Goal: Information Seeking & Learning: Learn about a topic

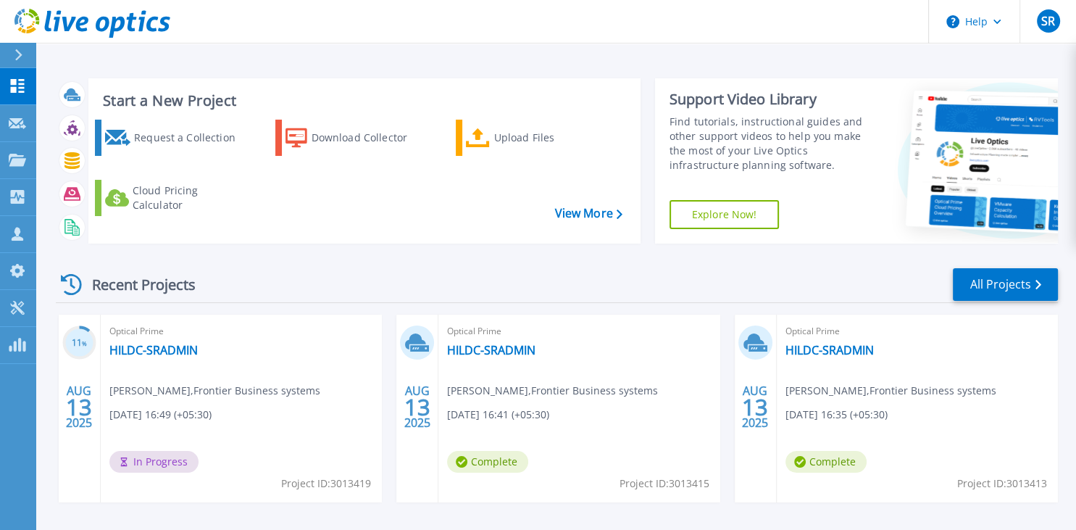
click at [159, 342] on div "Optical Prime HILDC-SRADMIN Siddhartha Reddy , Frontier Business systems 08/13/…" at bounding box center [241, 408] width 281 height 188
click at [159, 360] on div "Optical Prime HILDC-SRADMIN Siddhartha Reddy , Frontier Business systems 08/13/…" at bounding box center [241, 408] width 281 height 188
click at [146, 355] on link "HILDC-SRADMIN" at bounding box center [153, 350] width 88 height 14
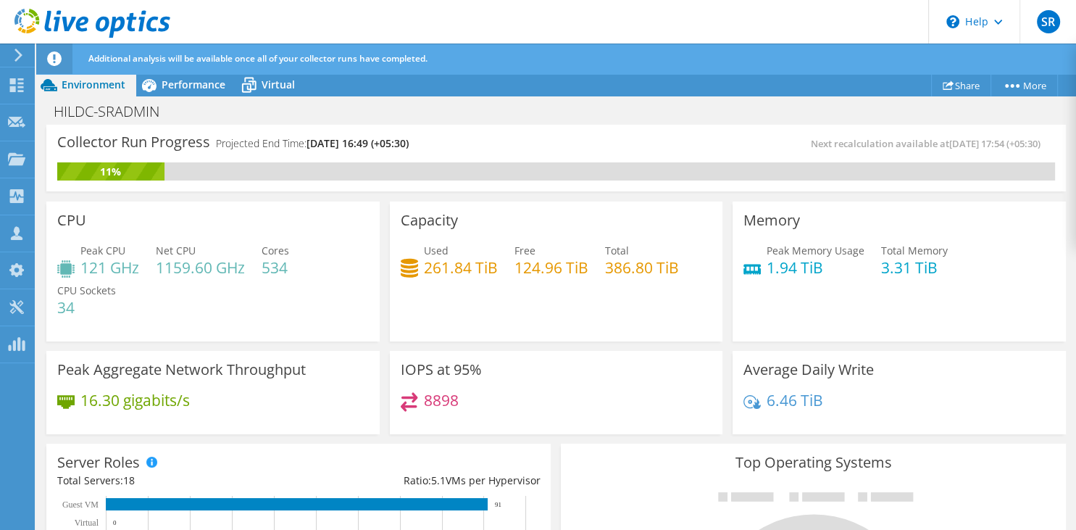
click at [22, 52] on icon at bounding box center [18, 55] width 11 height 13
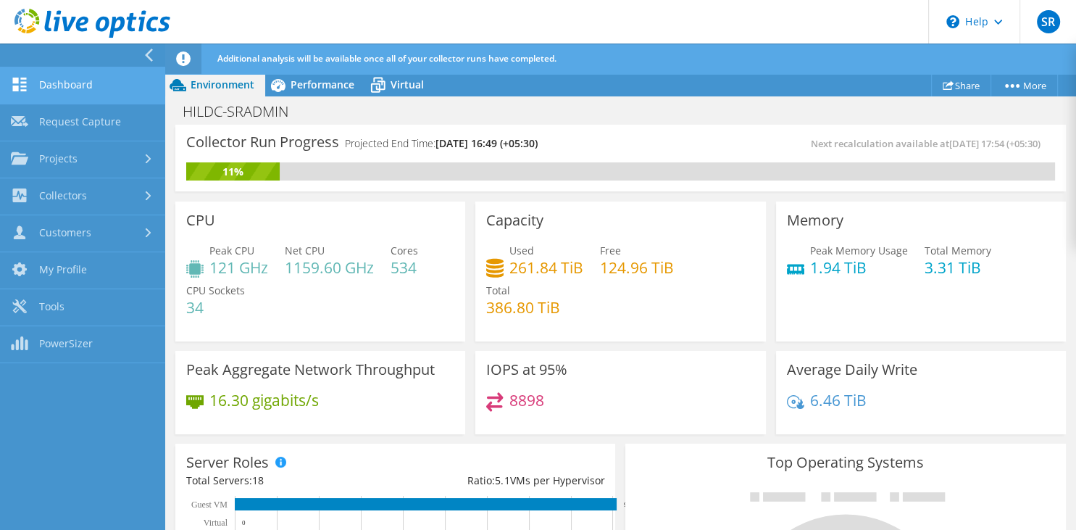
click at [90, 87] on link "Dashboard" at bounding box center [82, 85] width 165 height 37
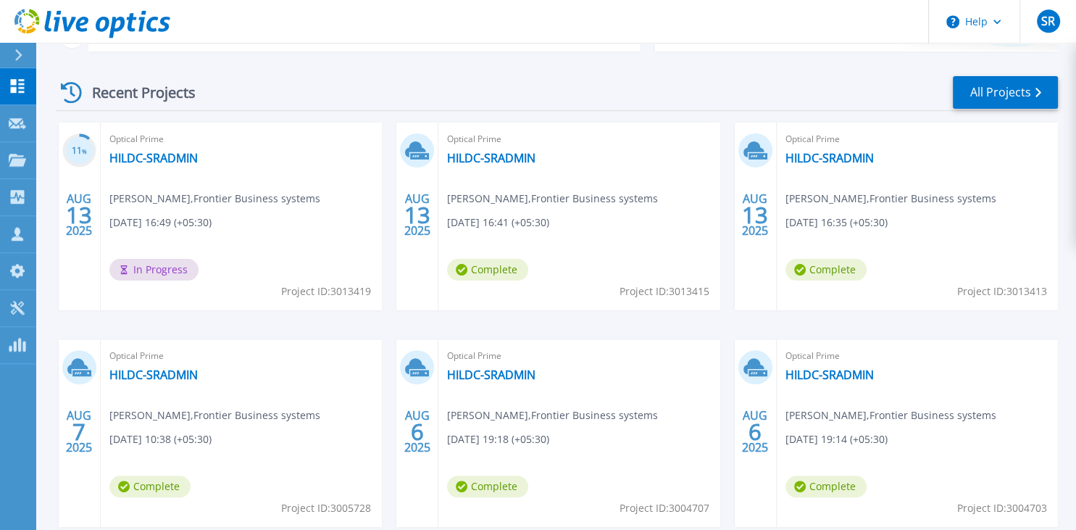
scroll to position [193, 0]
click at [122, 161] on link "HILDC-SRADMIN" at bounding box center [153, 157] width 88 height 14
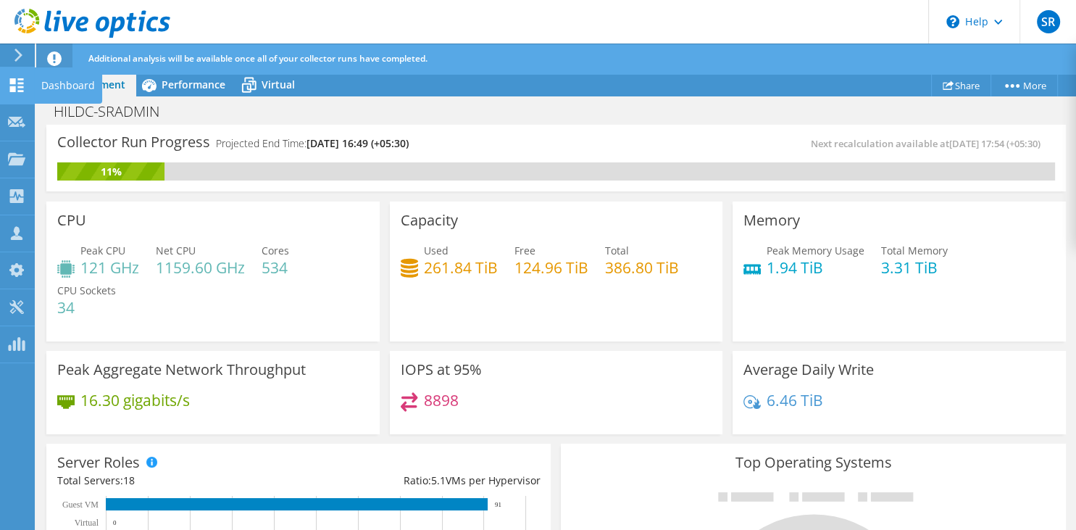
click at [18, 85] on icon at bounding box center [16, 85] width 17 height 14
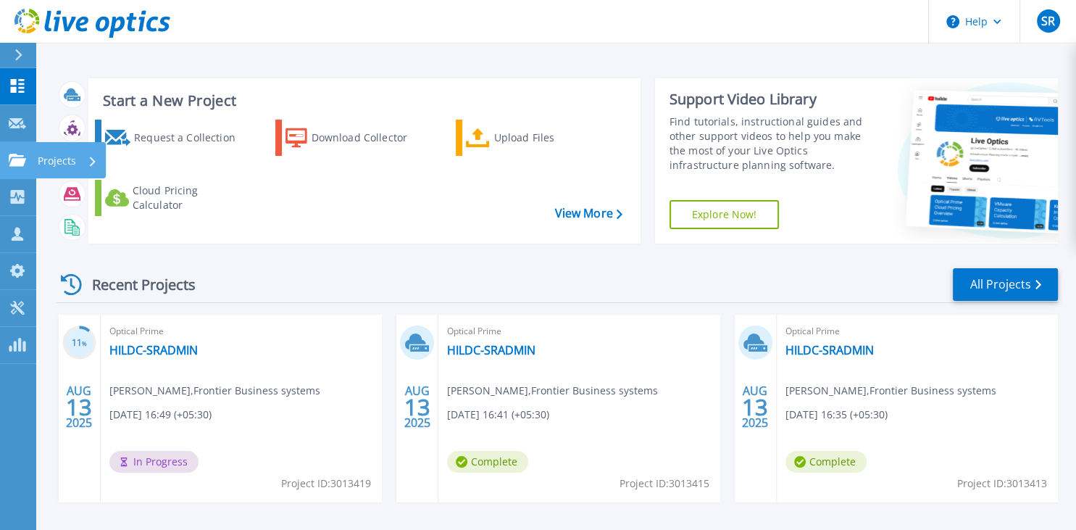
click at [62, 160] on p "Projects" at bounding box center [57, 161] width 38 height 38
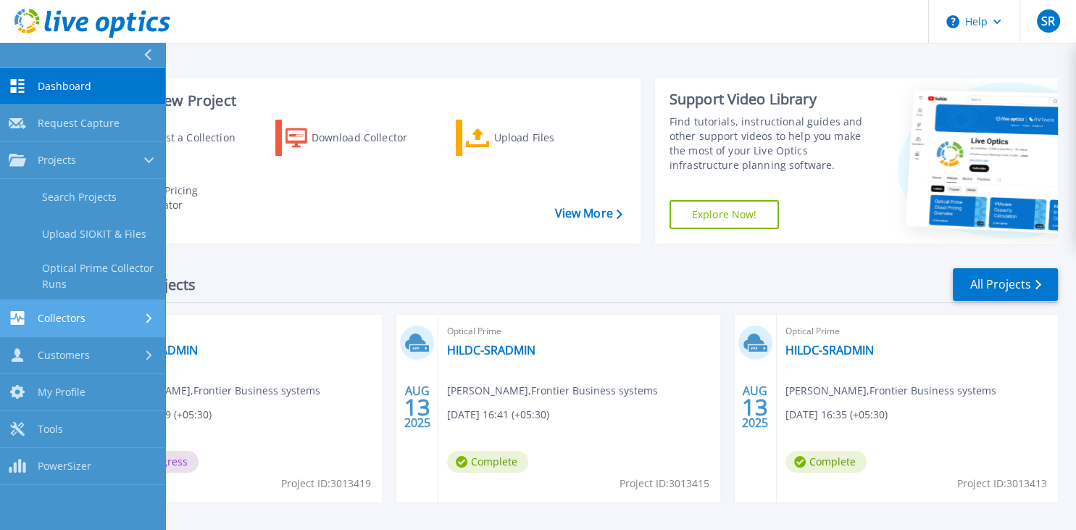
click at [75, 322] on span "Collectors" at bounding box center [62, 318] width 48 height 13
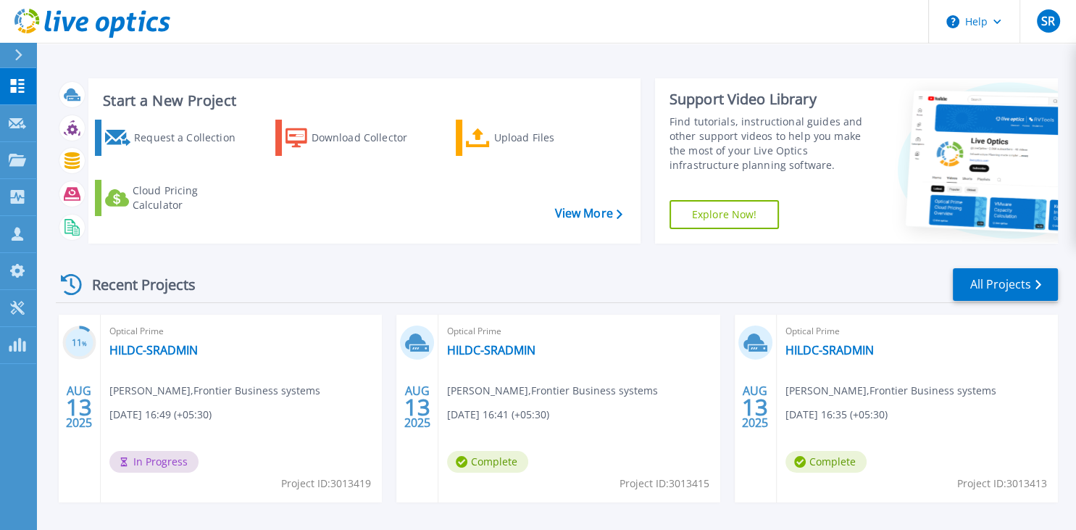
click at [304, 245] on div "Start a New Project Request a Collection Download Collector Upload Files Cloud …" at bounding box center [557, 161] width 1002 height 188
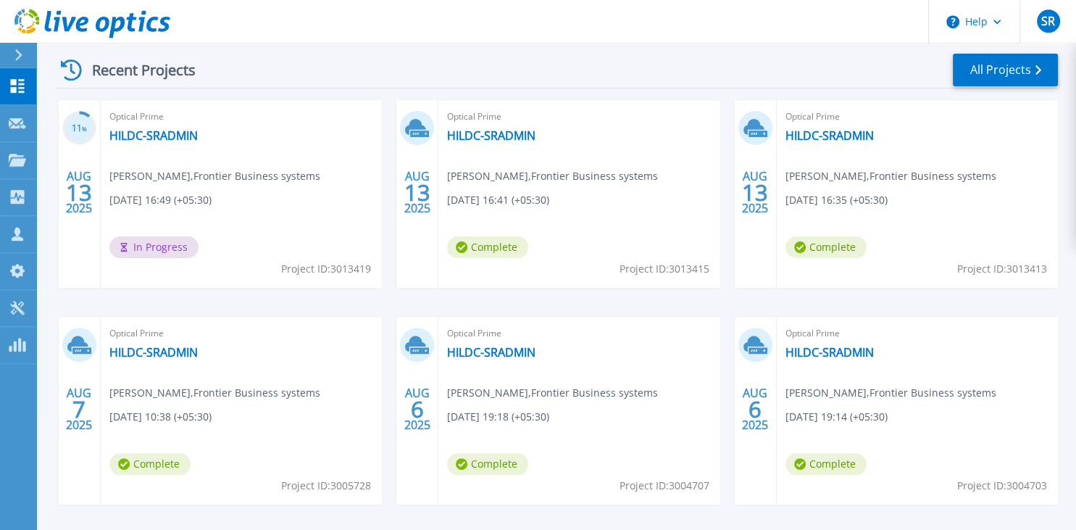
scroll to position [215, 0]
click at [472, 137] on link "HILDC-SRADMIN" at bounding box center [491, 135] width 88 height 14
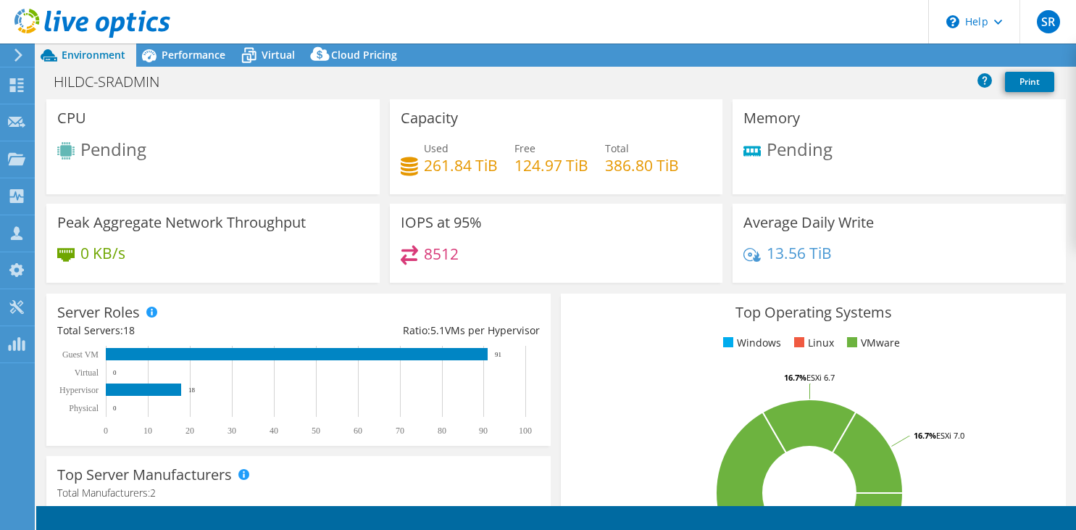
select select "USD"
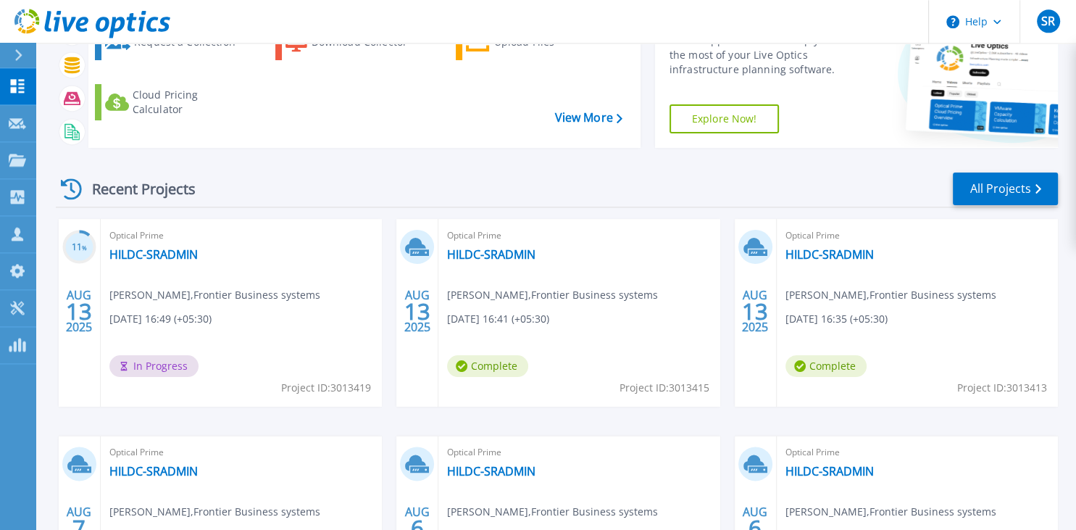
scroll to position [96, 0]
click at [160, 251] on link "HILDC-SRADMIN" at bounding box center [153, 254] width 88 height 14
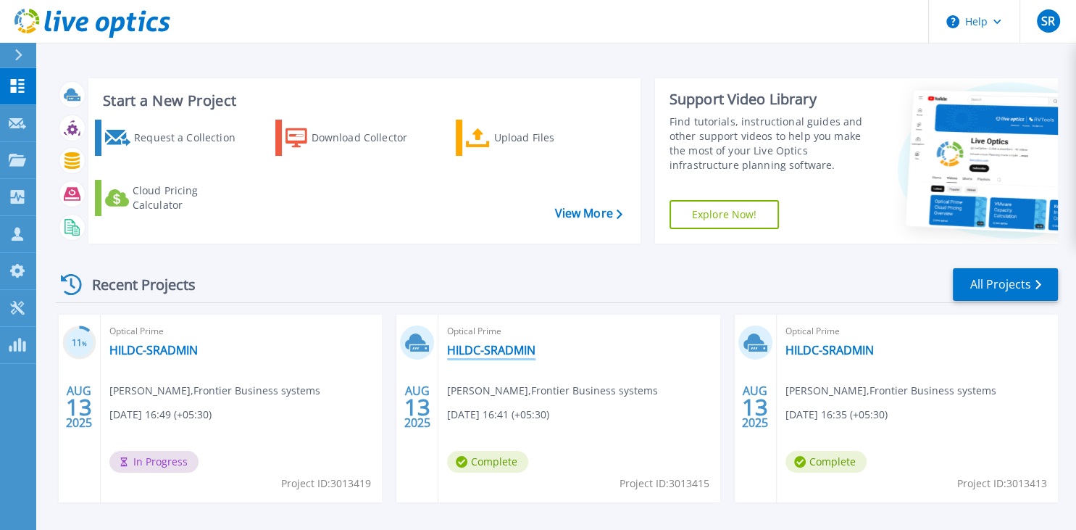
click at [503, 348] on link "HILDC-SRADMIN" at bounding box center [491, 350] width 88 height 14
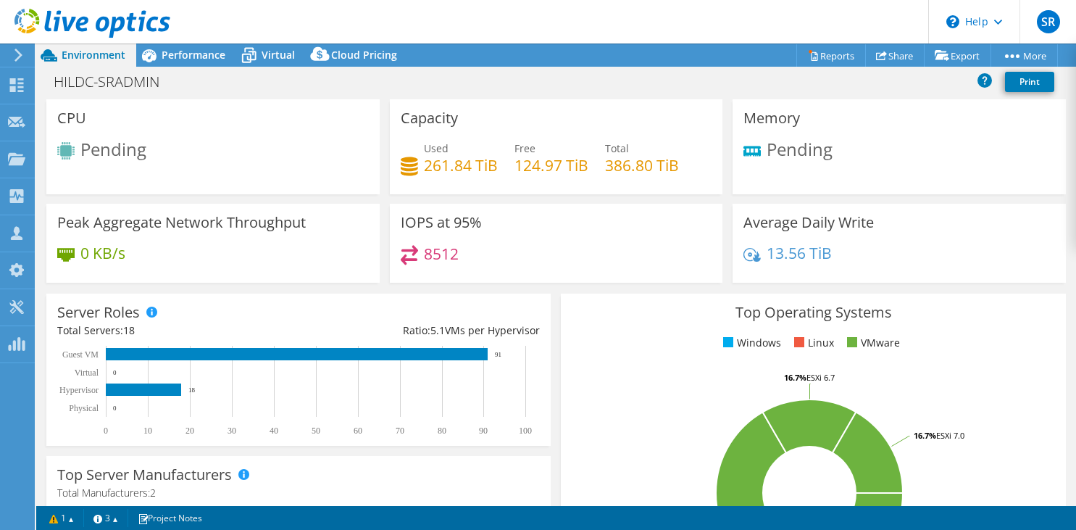
select select "USD"
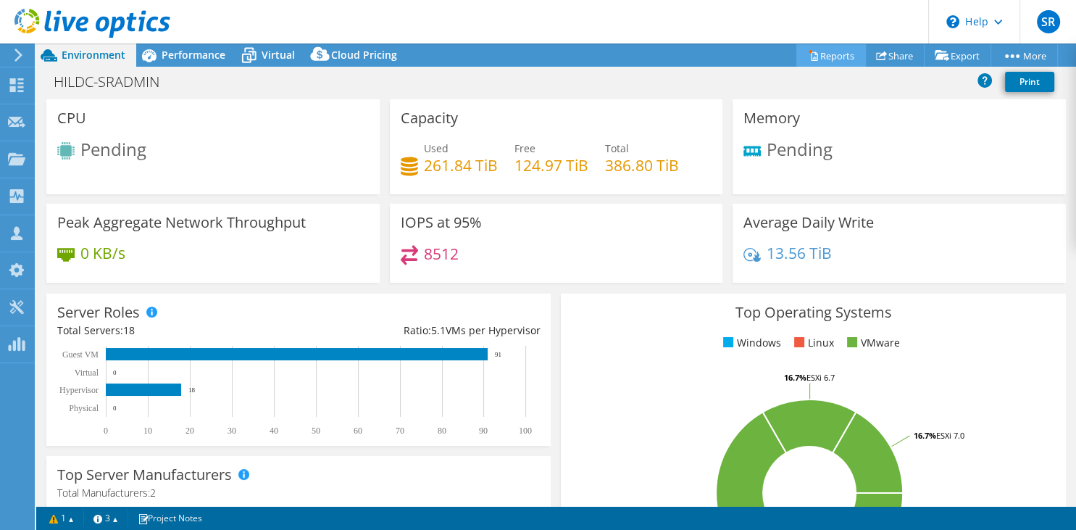
click at [822, 54] on link "Reports" at bounding box center [831, 55] width 70 height 22
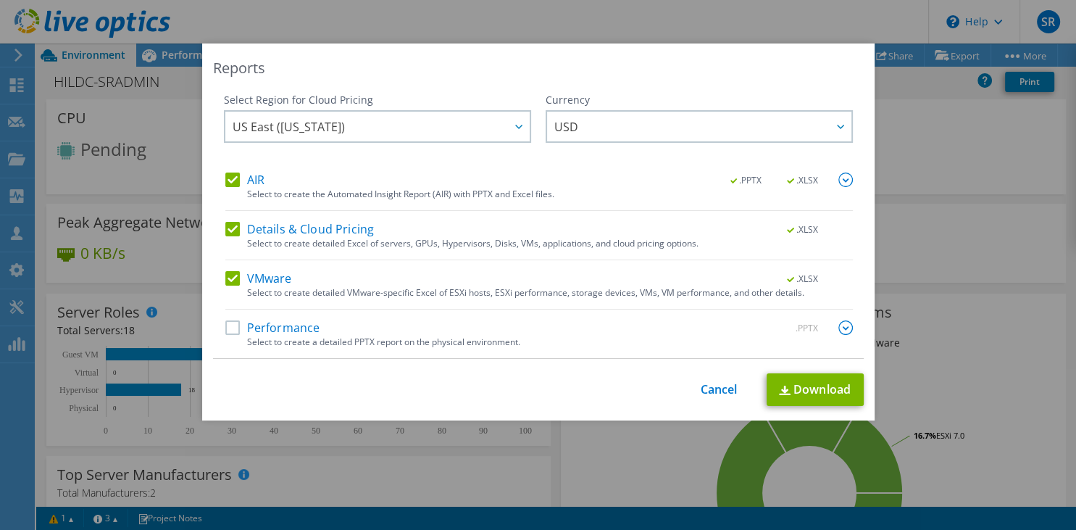
click at [939, 126] on div "Reports Select Region for Cloud Pricing Asia Pacific (Hong Kong) Asia Pacific (…" at bounding box center [538, 264] width 1076 height 443
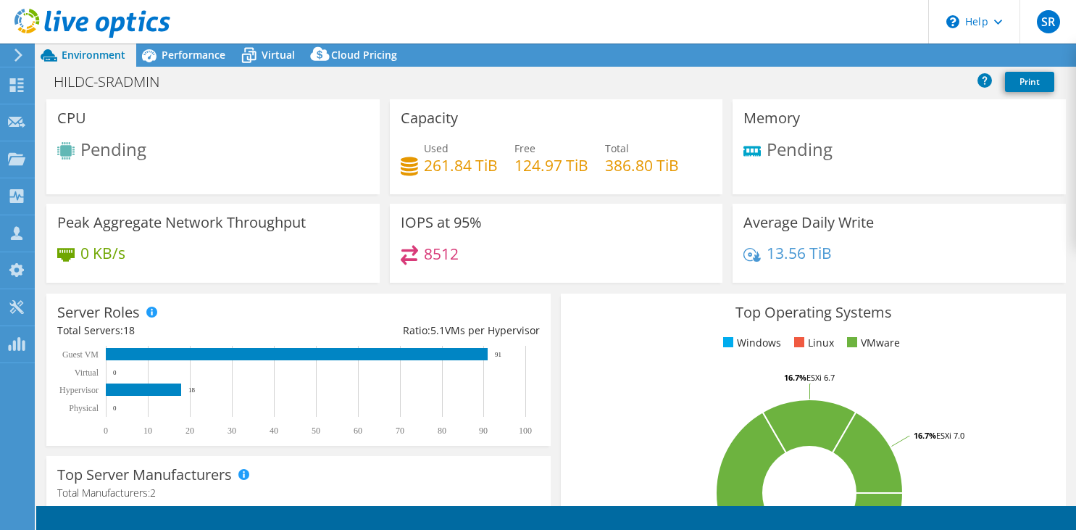
select select "USD"
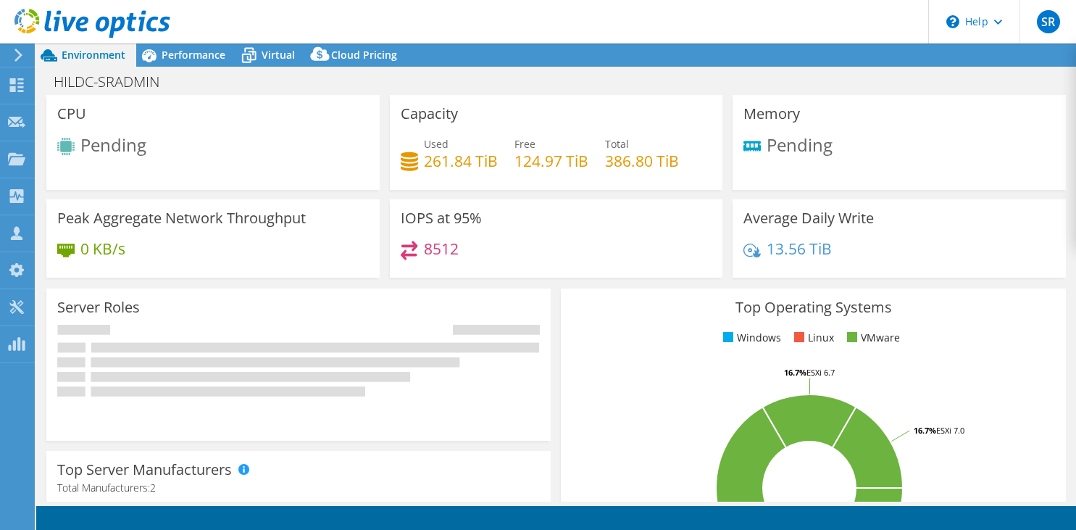
select select "USD"
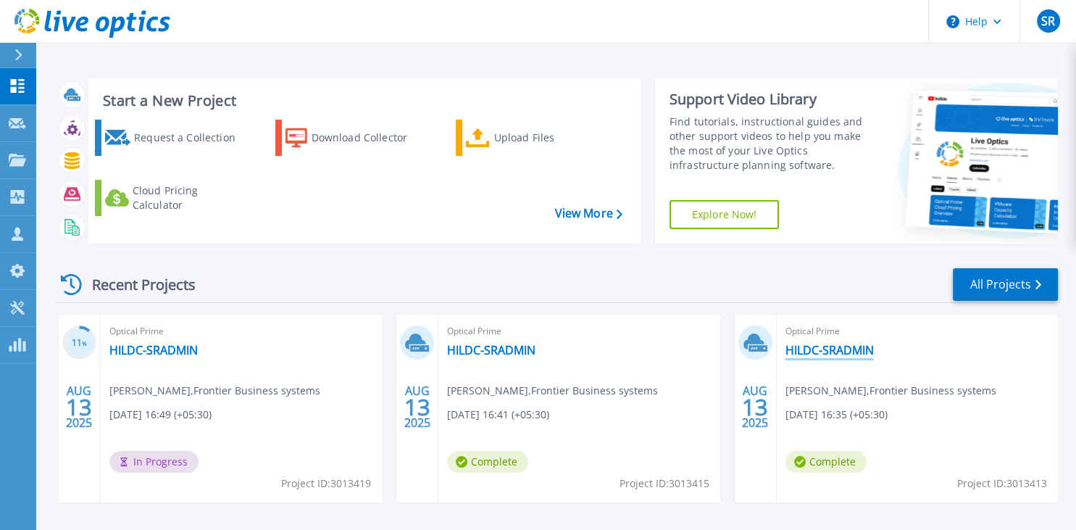
click at [859, 356] on link "HILDC-SRADMIN" at bounding box center [829, 350] width 88 height 14
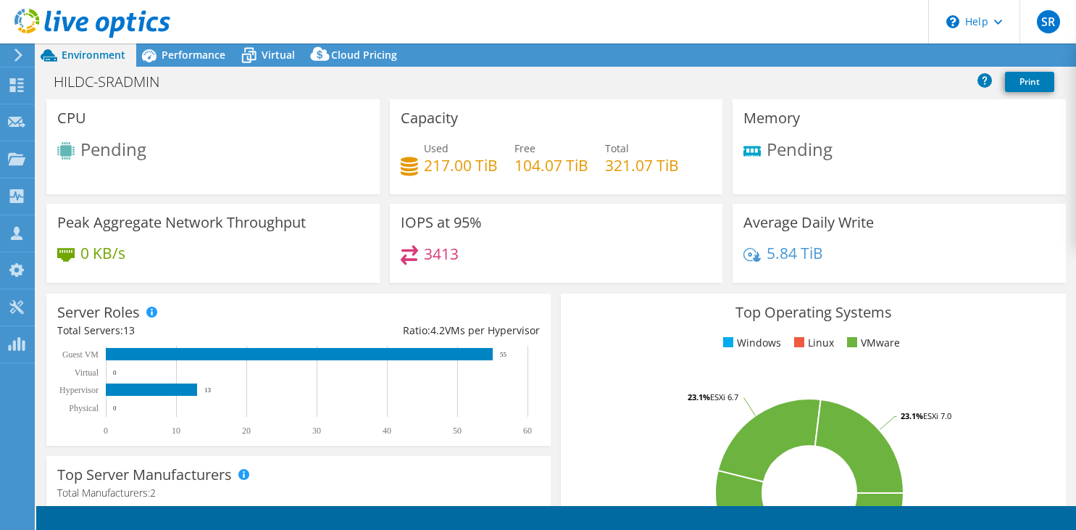
select select "USD"
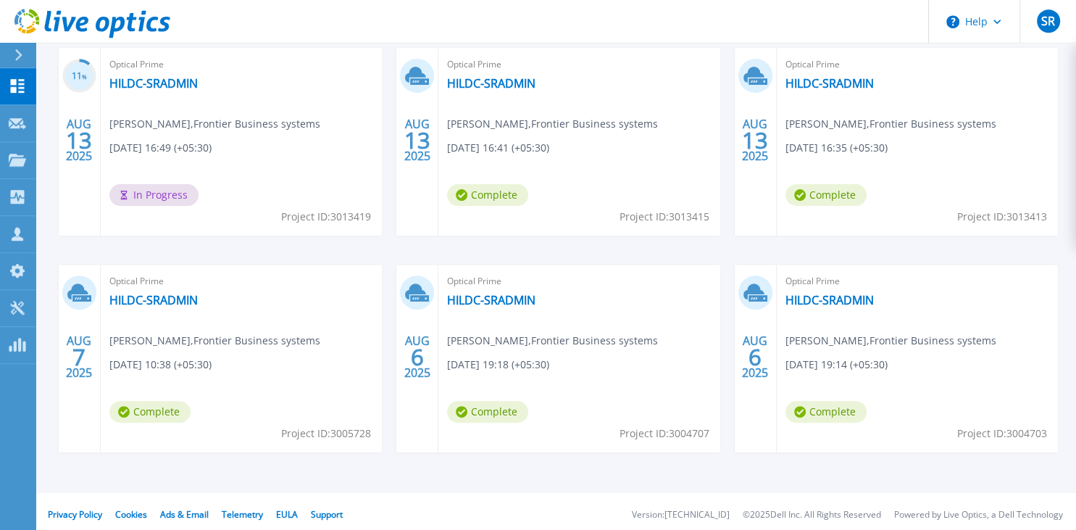
scroll to position [272, 0]
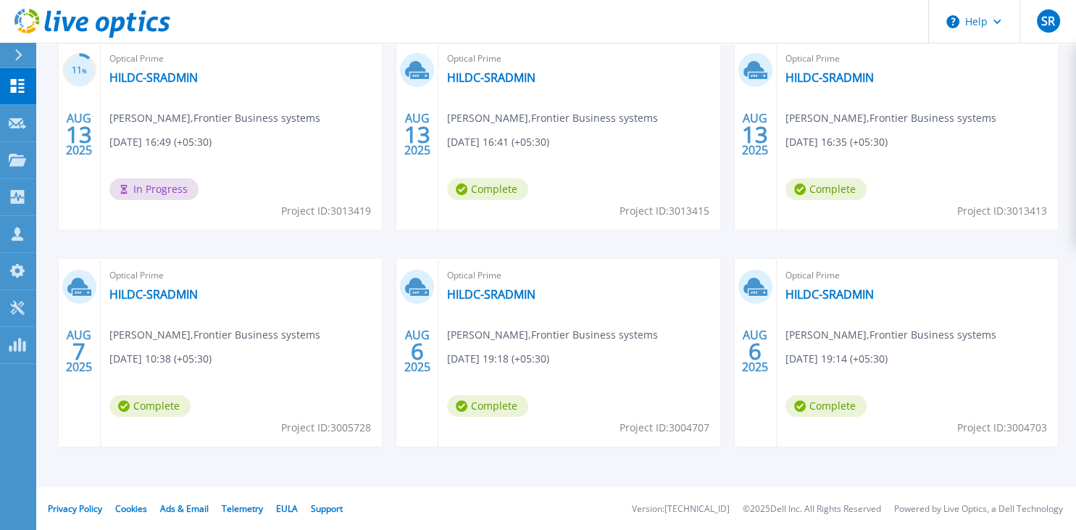
click at [413, 477] on div "Recent Projects All Projects 11 % [DATE] Optical Prime HILDC-[PERSON_NAME] , Fr…" at bounding box center [557, 235] width 1002 height 504
click at [526, 288] on link "HILDC-SRADMIN" at bounding box center [491, 294] width 88 height 14
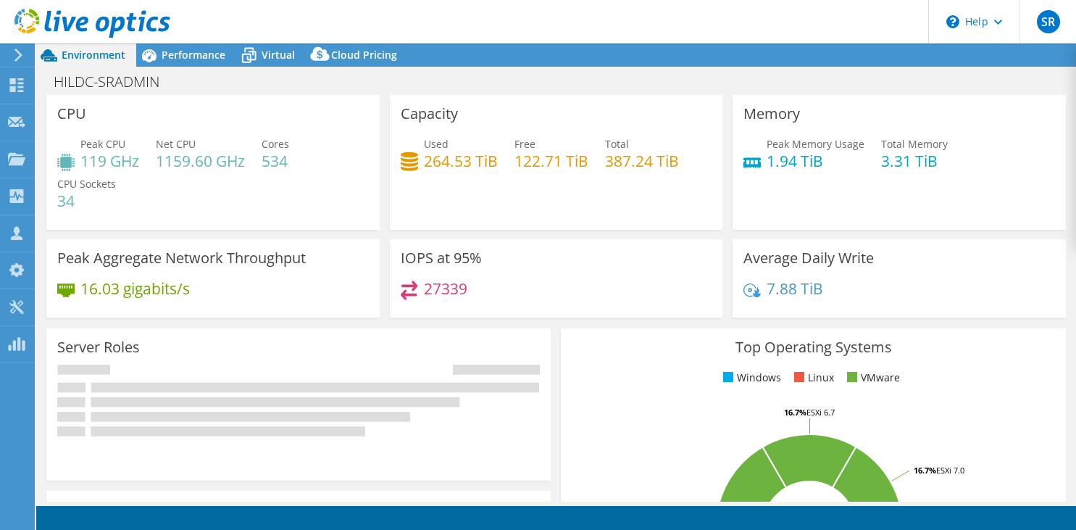
select select "USD"
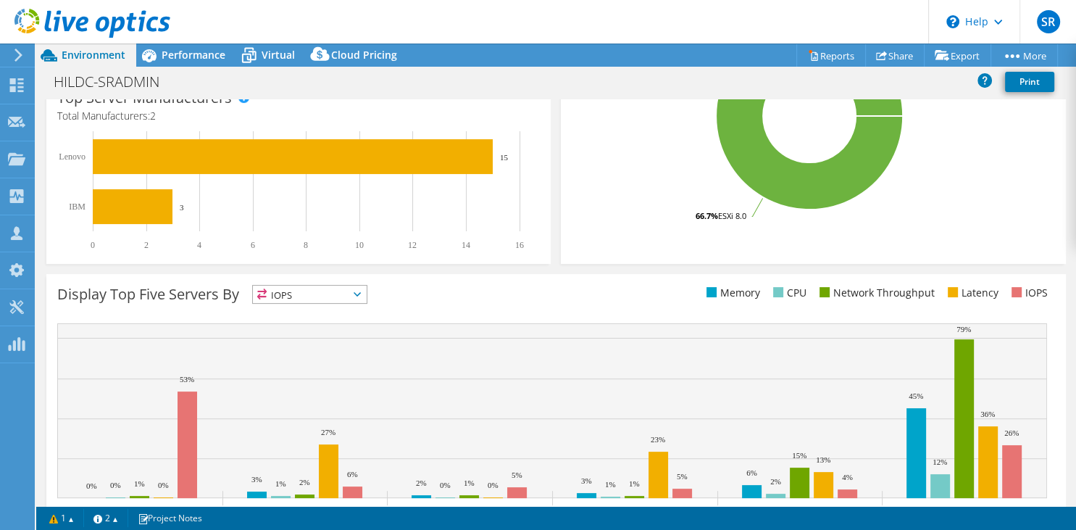
scroll to position [476, 0]
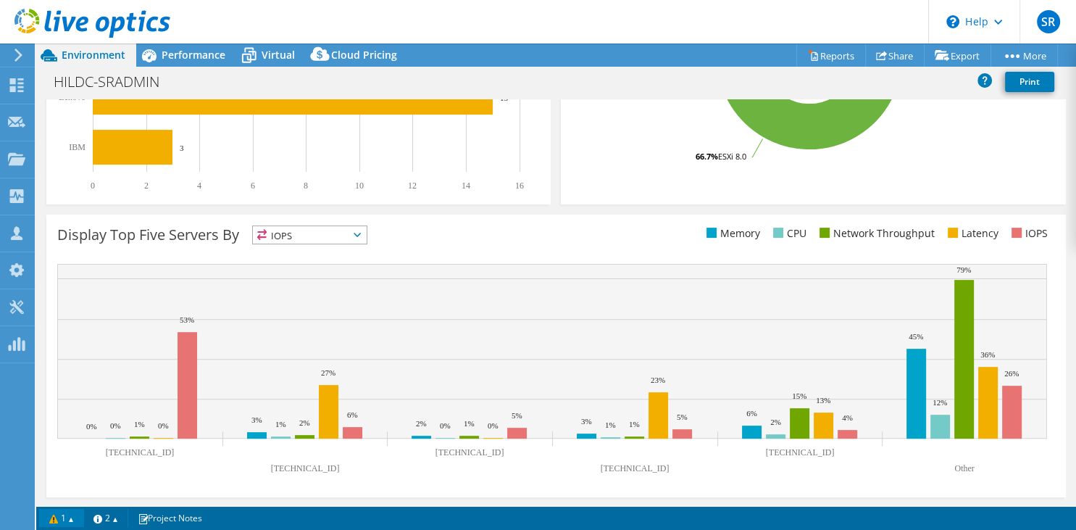
click at [79, 515] on link "1" at bounding box center [61, 518] width 45 height 18
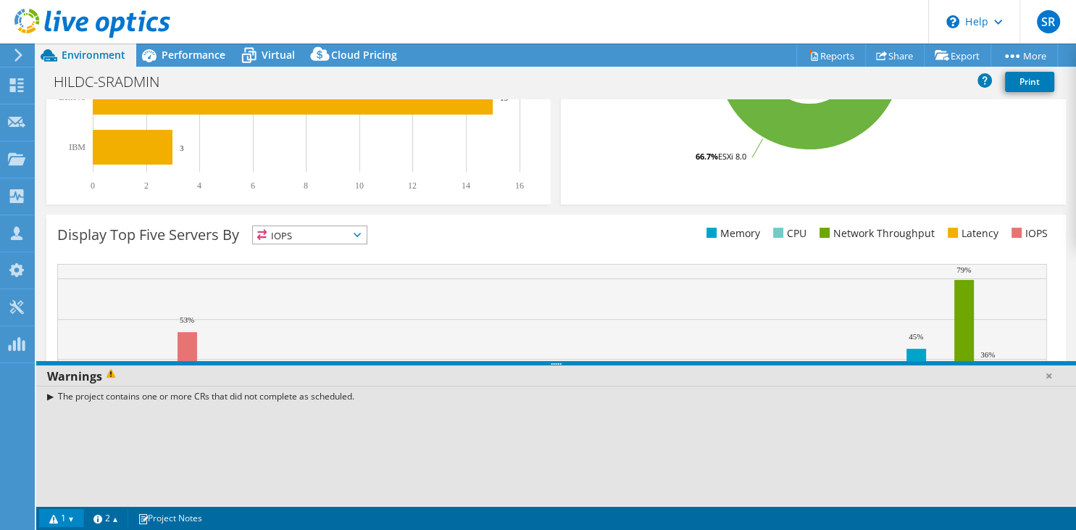
click at [54, 398] on div "The project contains one or more CRs that did not complete as scheduled." at bounding box center [556, 395] width 1040 height 21
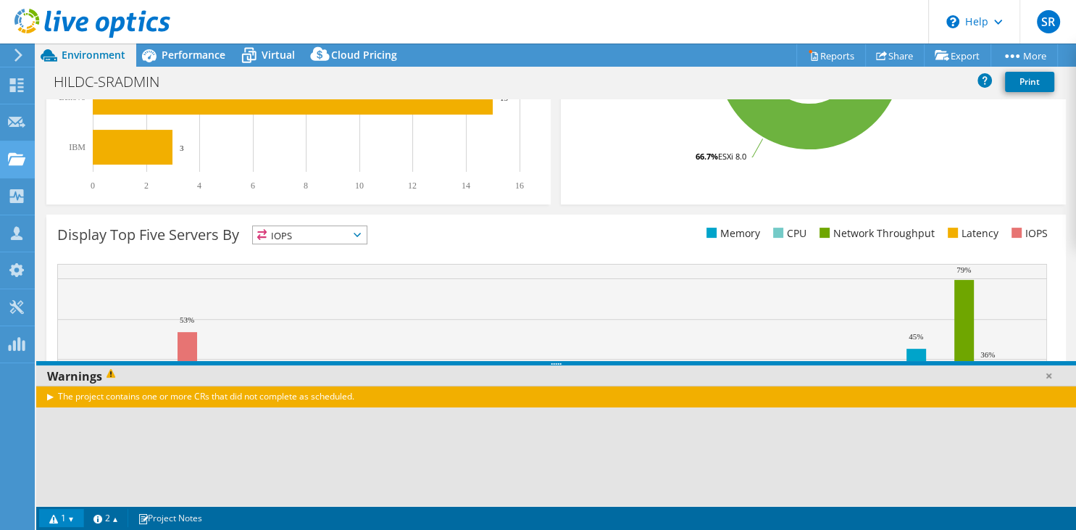
click at [13, 161] on use at bounding box center [16, 158] width 17 height 12
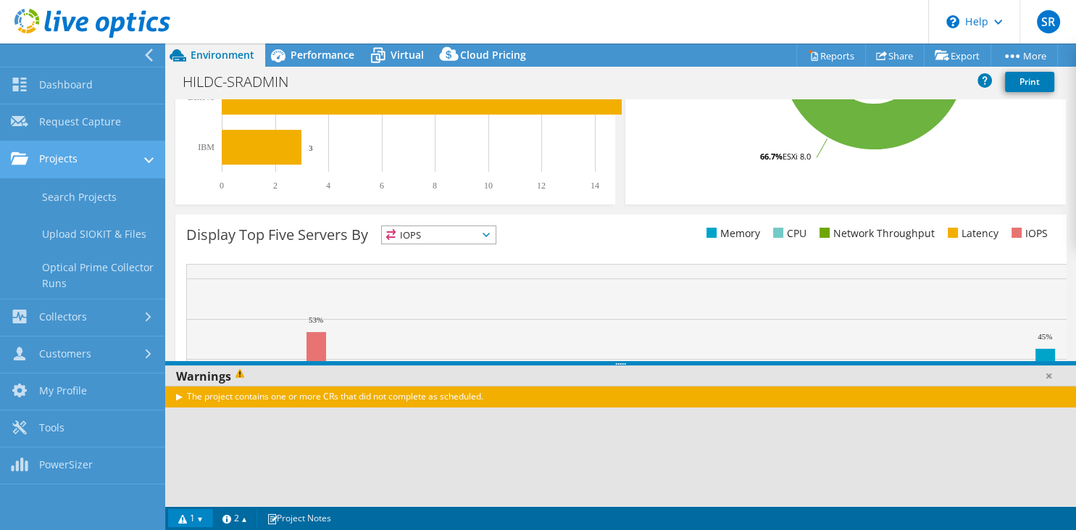
click at [80, 156] on link "Projects" at bounding box center [82, 159] width 165 height 37
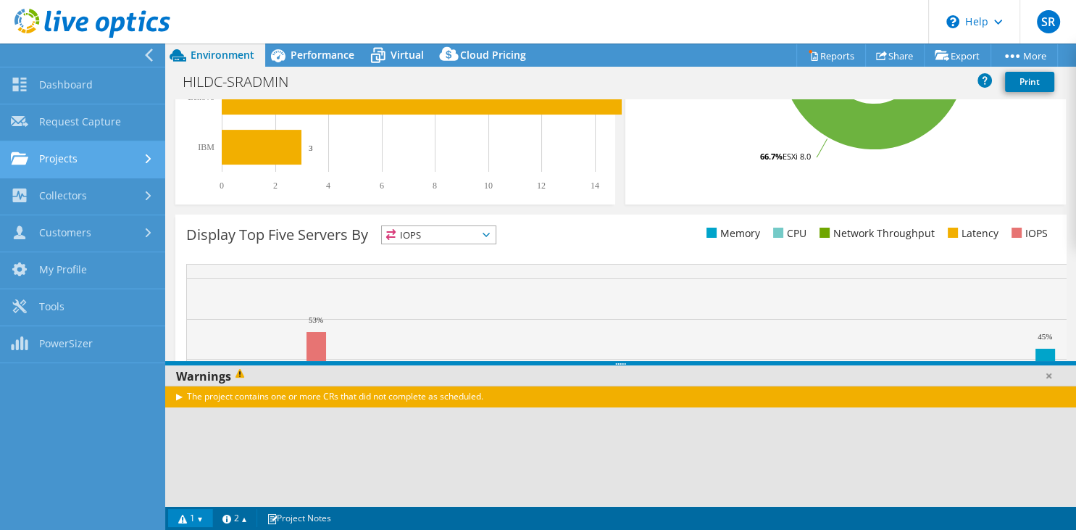
click at [68, 178] on link "Projects" at bounding box center [82, 159] width 165 height 37
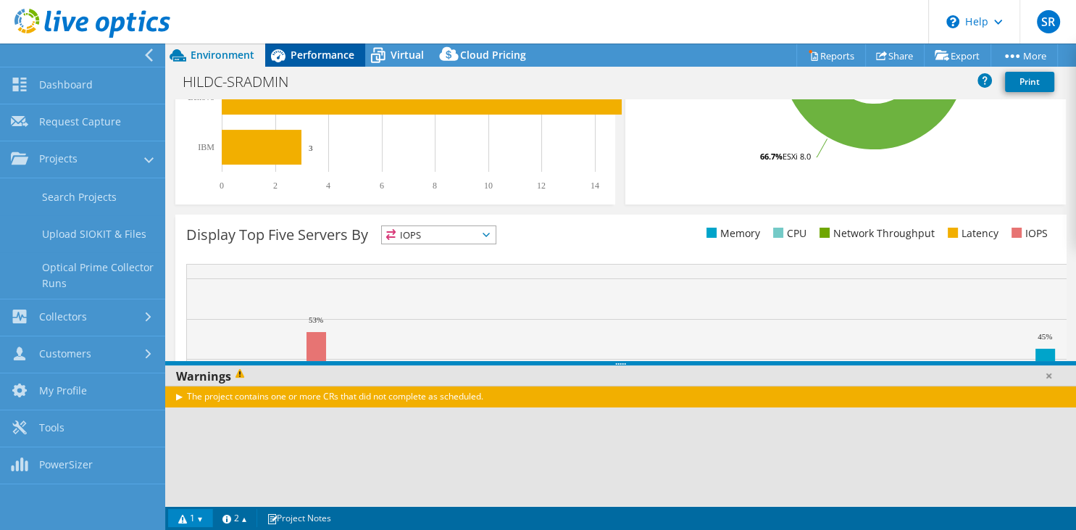
click at [312, 57] on span "Performance" at bounding box center [323, 55] width 64 height 14
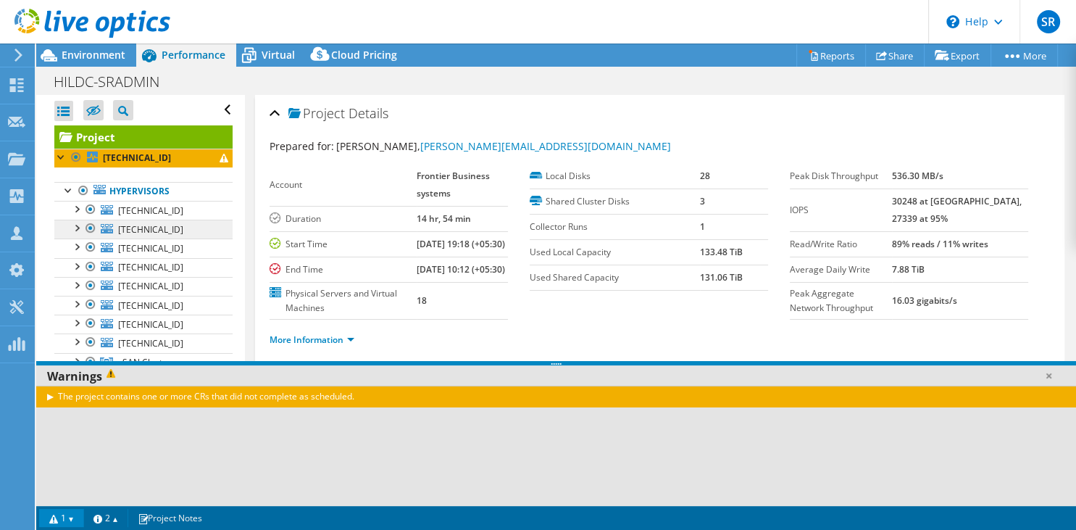
scroll to position [11, 0]
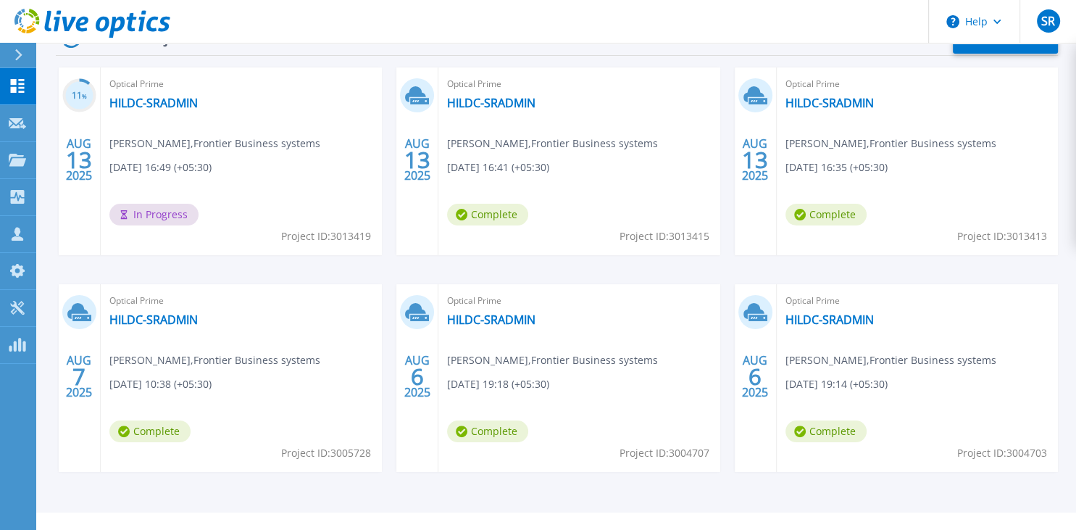
scroll to position [272, 0]
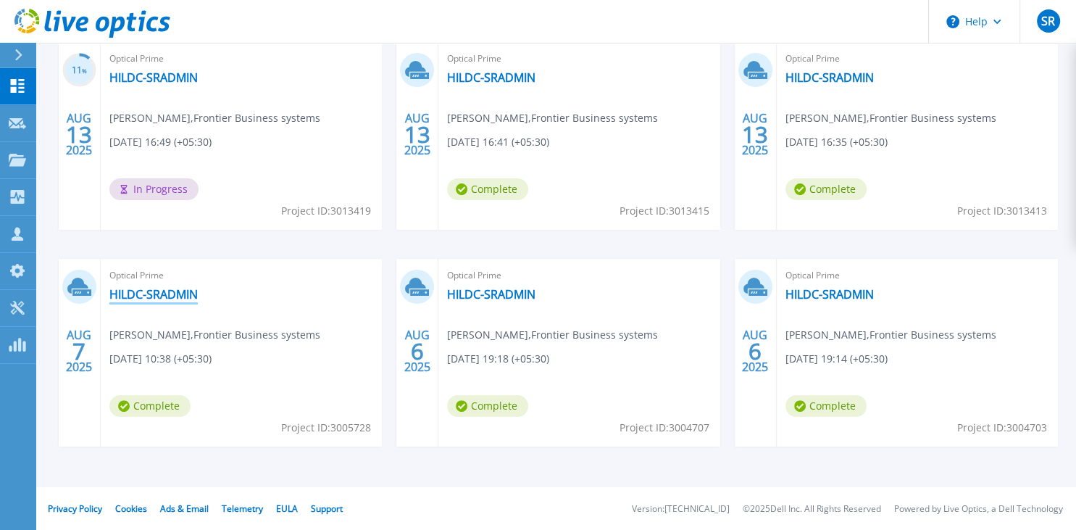
click at [151, 299] on link "HILDC-SRADMIN" at bounding box center [153, 294] width 88 height 14
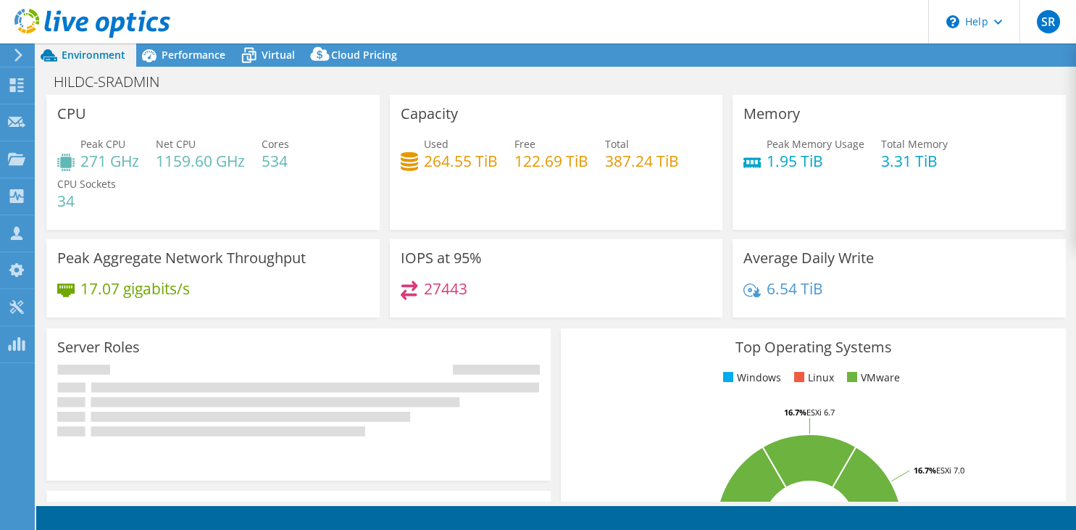
select select "USD"
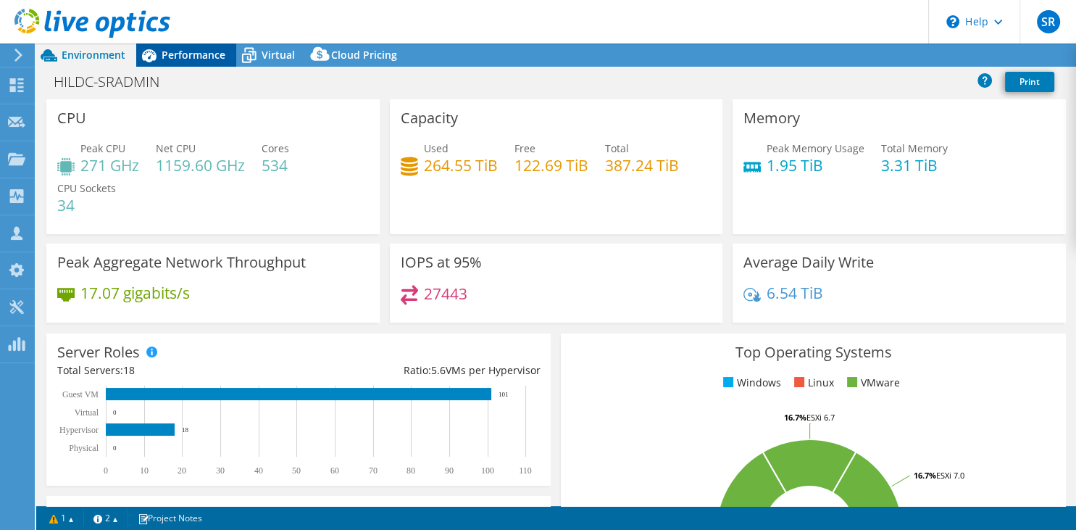
click at [186, 59] on span "Performance" at bounding box center [194, 55] width 64 height 14
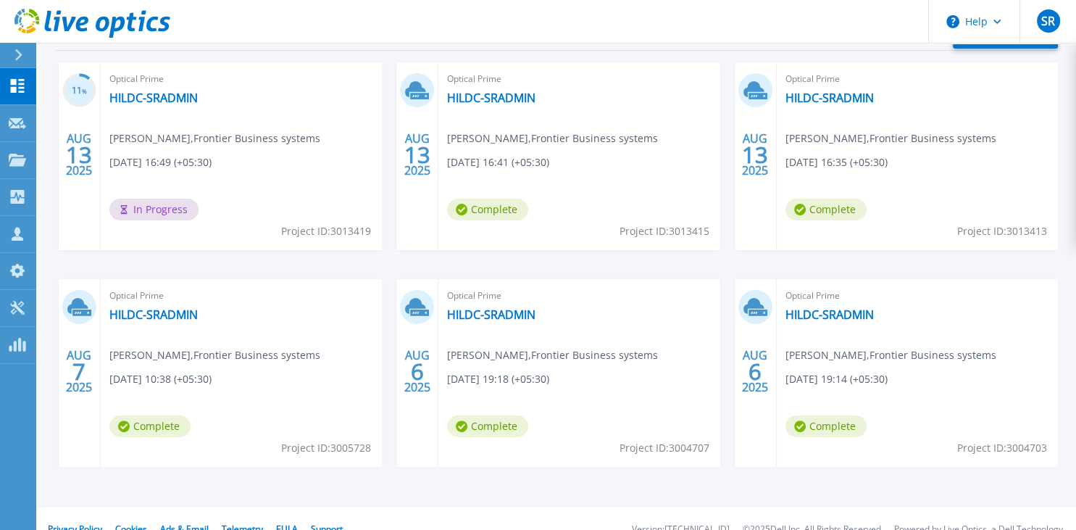
scroll to position [249, 0]
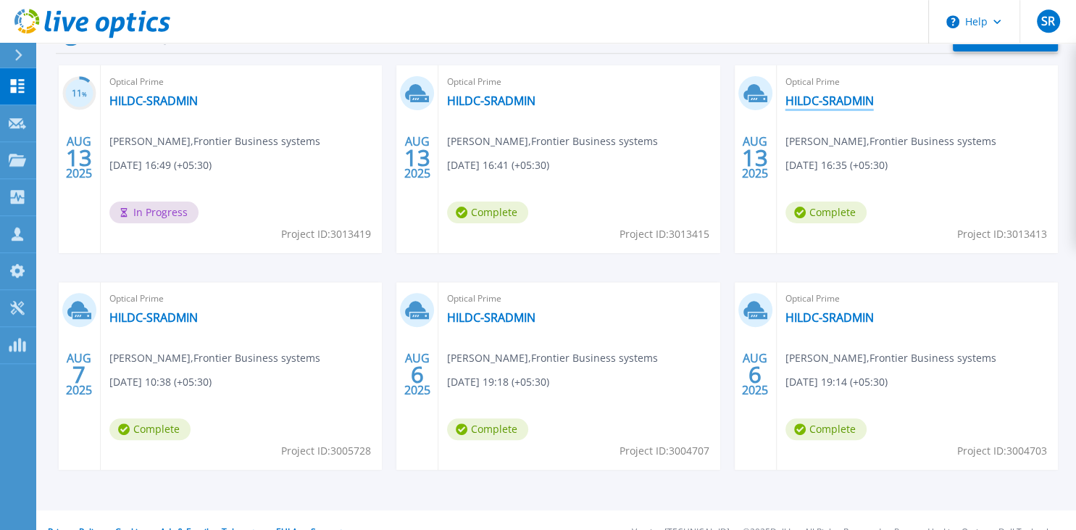
click at [814, 107] on link "HILDC-SRADMIN" at bounding box center [829, 100] width 88 height 14
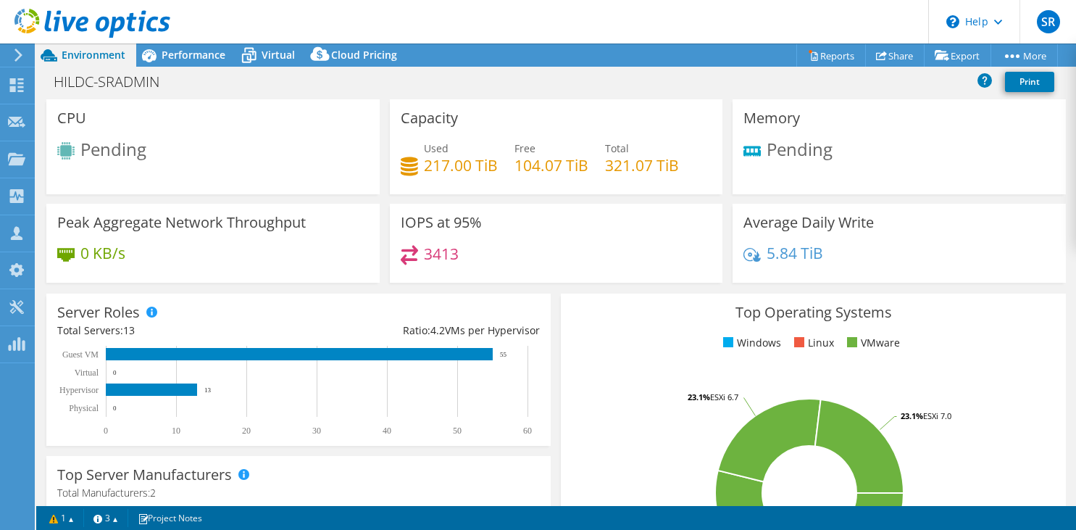
select select "USD"
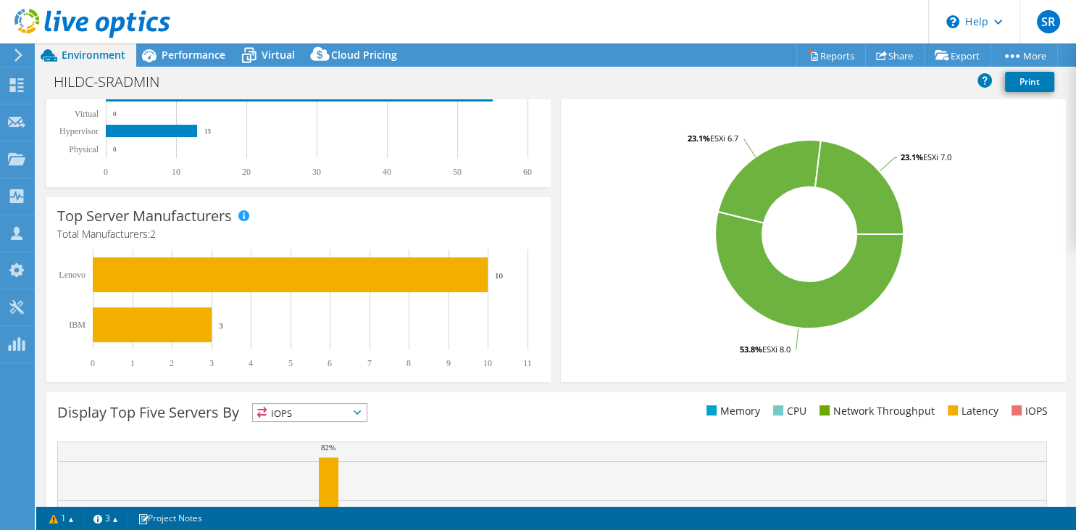
scroll to position [320, 0]
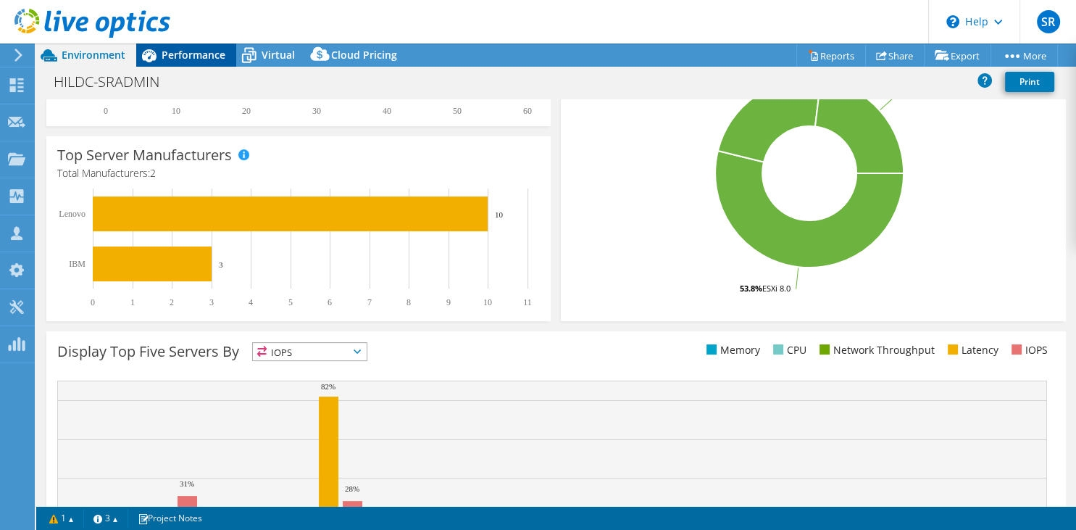
click at [178, 56] on span "Performance" at bounding box center [194, 55] width 64 height 14
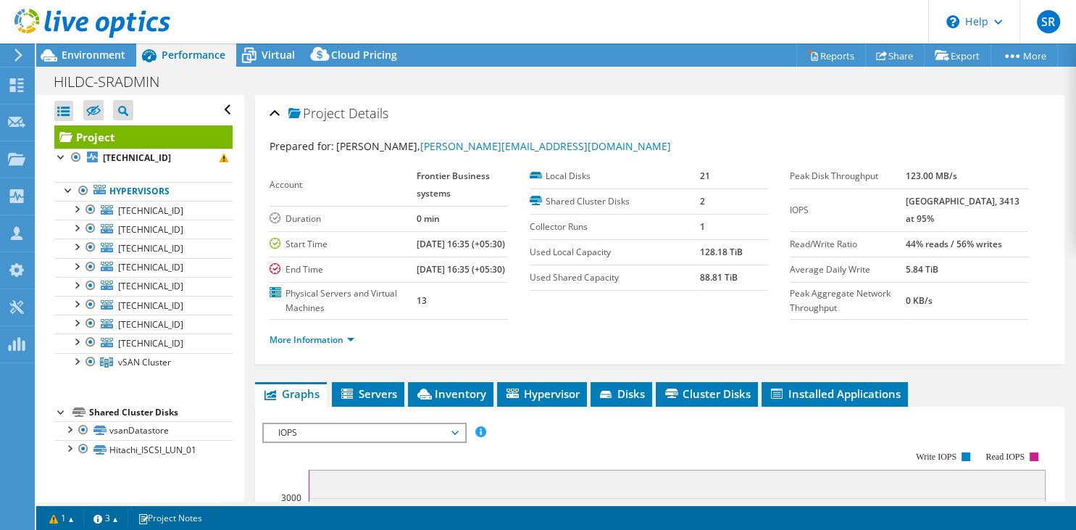
scroll to position [0, 0]
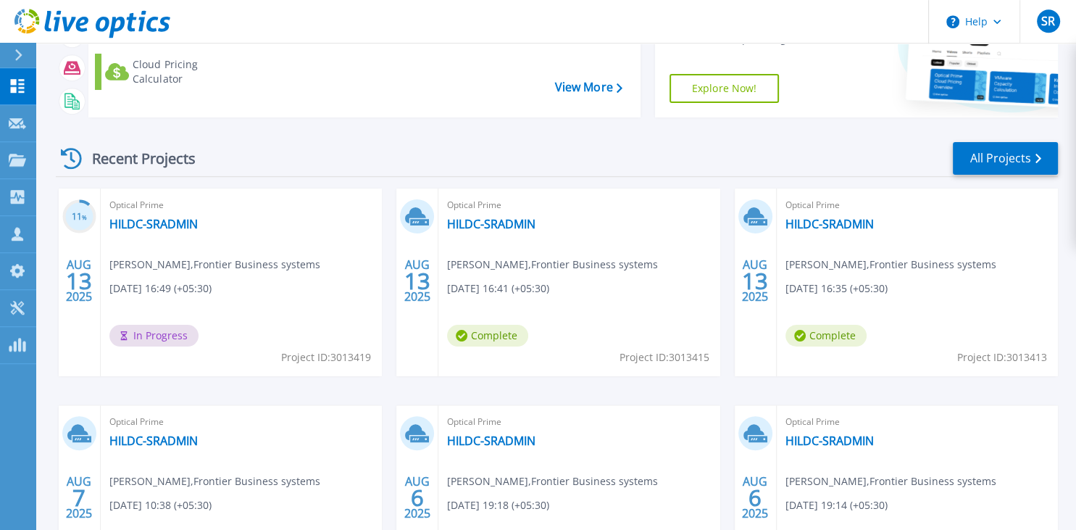
scroll to position [129, 0]
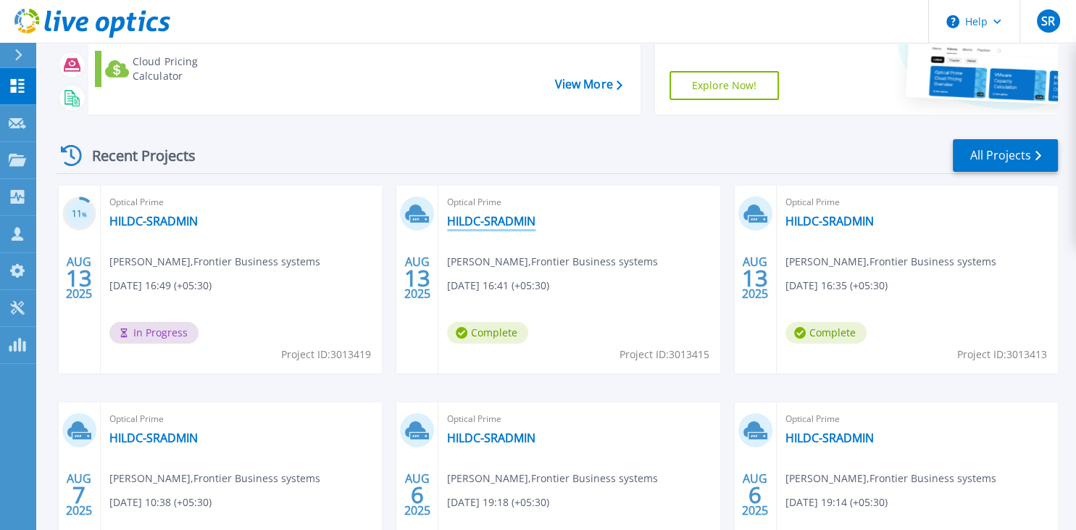
click at [526, 220] on link "HILDC-SRADMIN" at bounding box center [491, 221] width 88 height 14
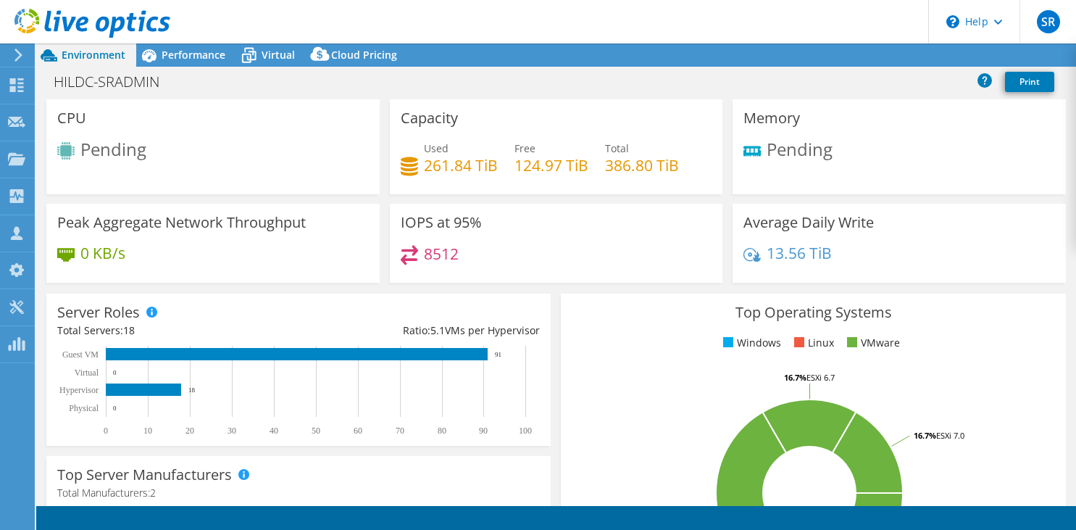
select select "USD"
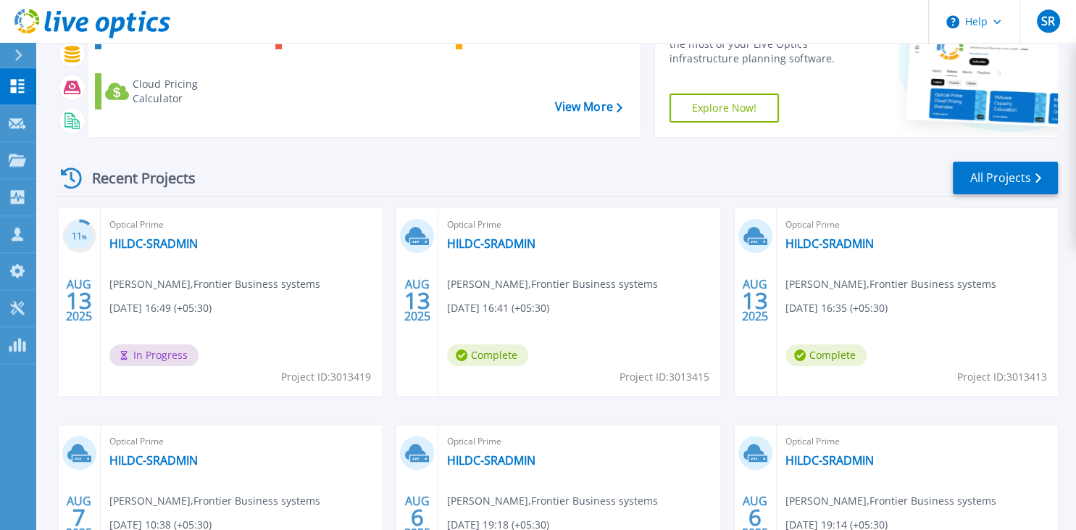
scroll to position [107, 0]
click at [164, 241] on link "HILDC-SRADMIN" at bounding box center [153, 242] width 88 height 14
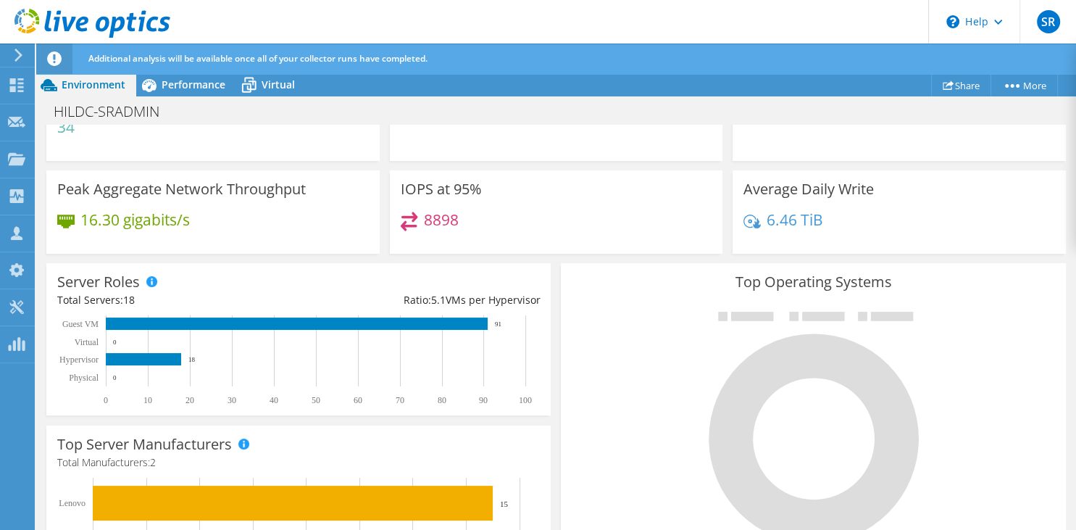
scroll to position [178, 0]
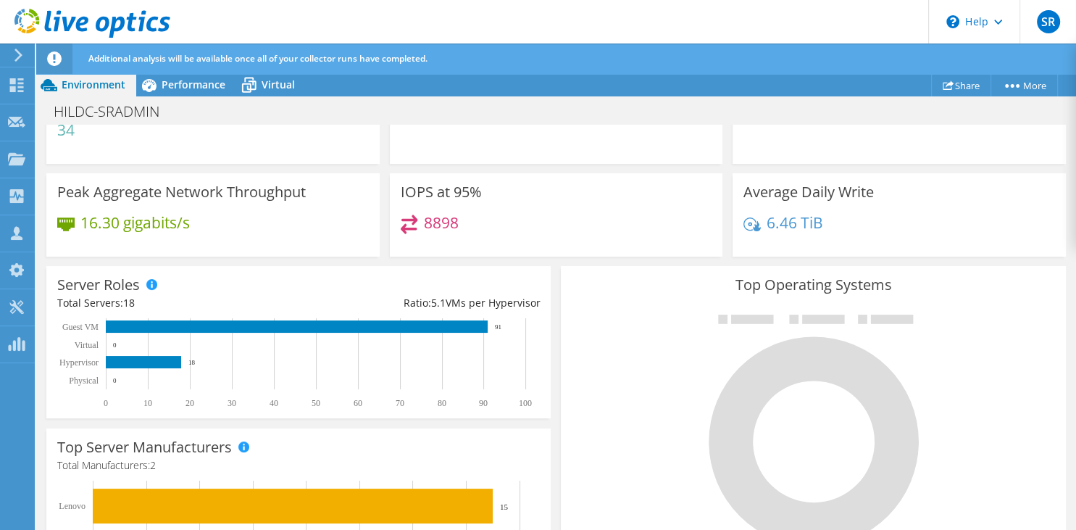
click at [19, 57] on icon at bounding box center [18, 55] width 11 height 13
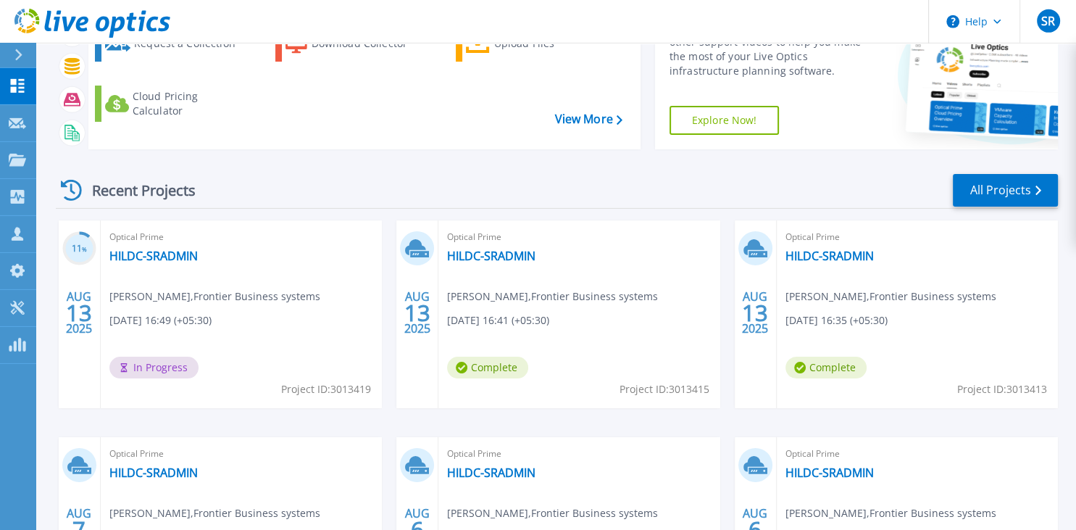
scroll to position [96, 0]
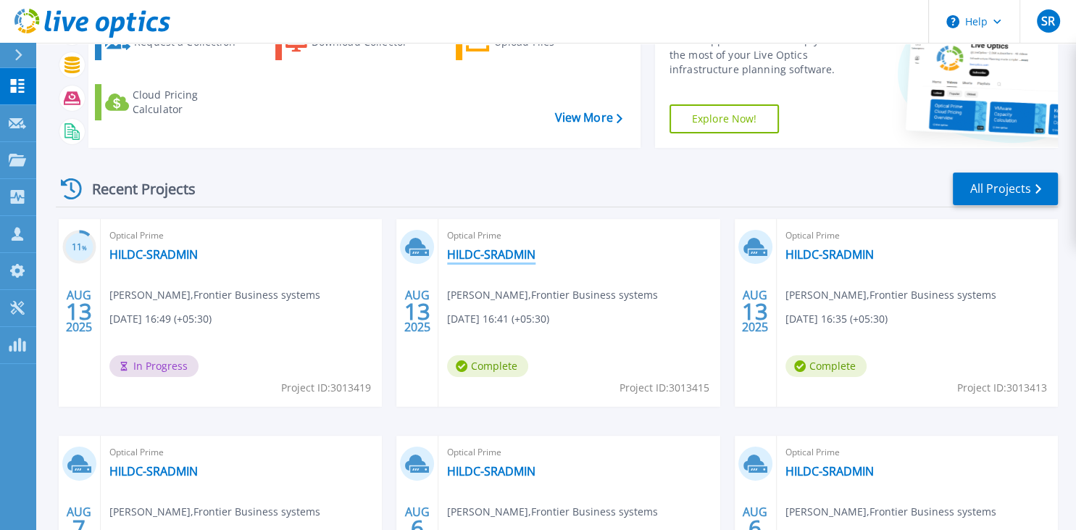
click at [480, 255] on link "HILDC-SRADMIN" at bounding box center [491, 254] width 88 height 14
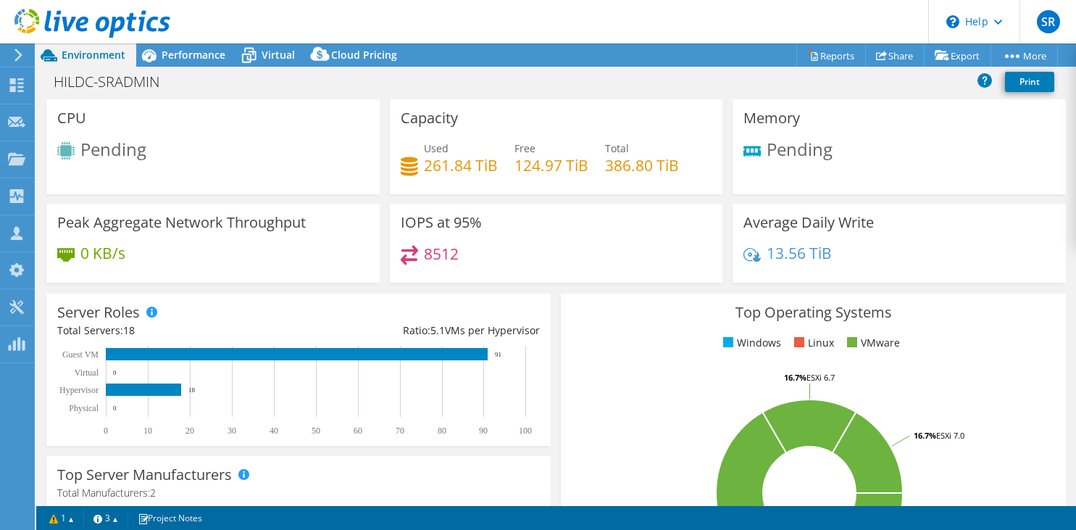
select select "USD"
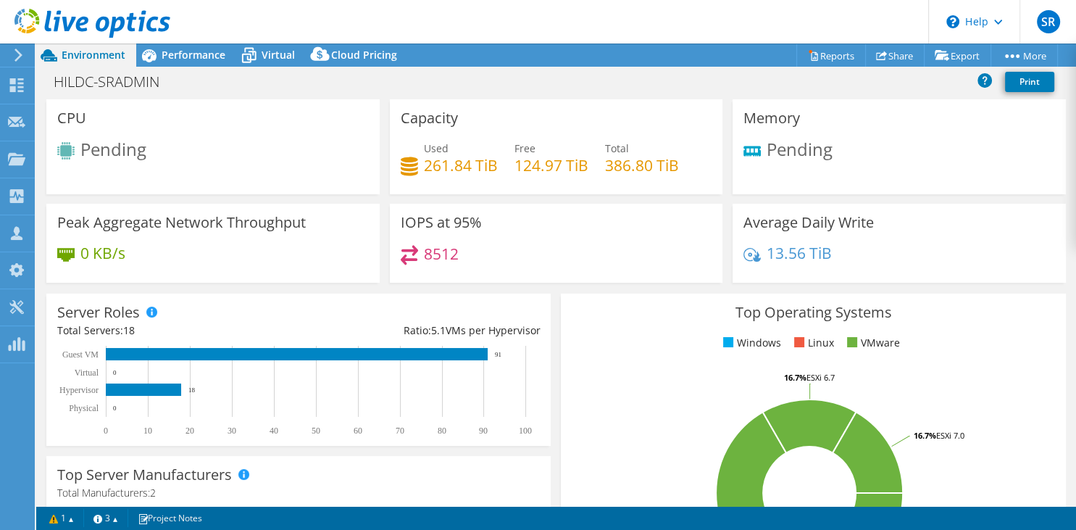
click at [196, 59] on span "Performance" at bounding box center [194, 55] width 64 height 14
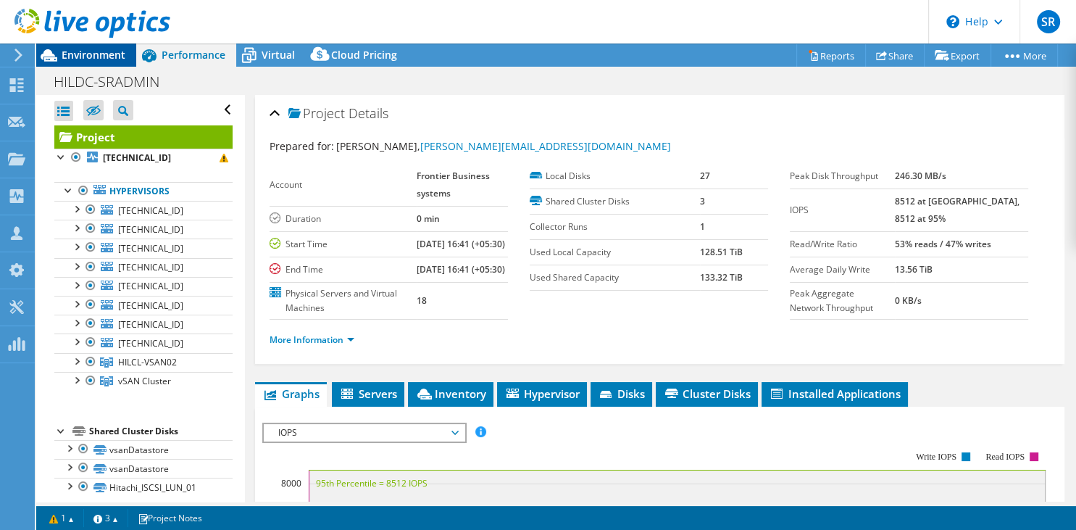
click at [123, 59] on span "Environment" at bounding box center [94, 55] width 64 height 14
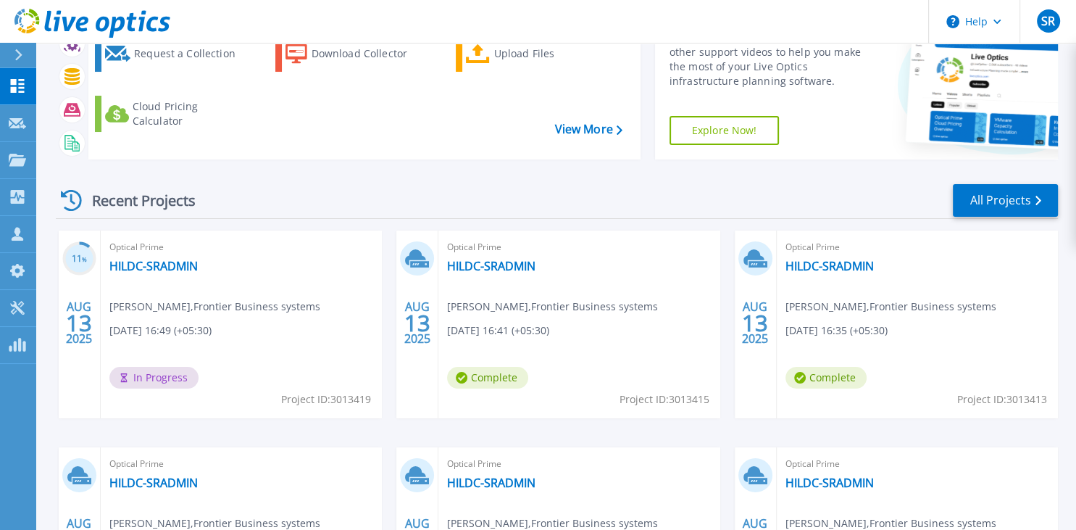
scroll to position [85, 0]
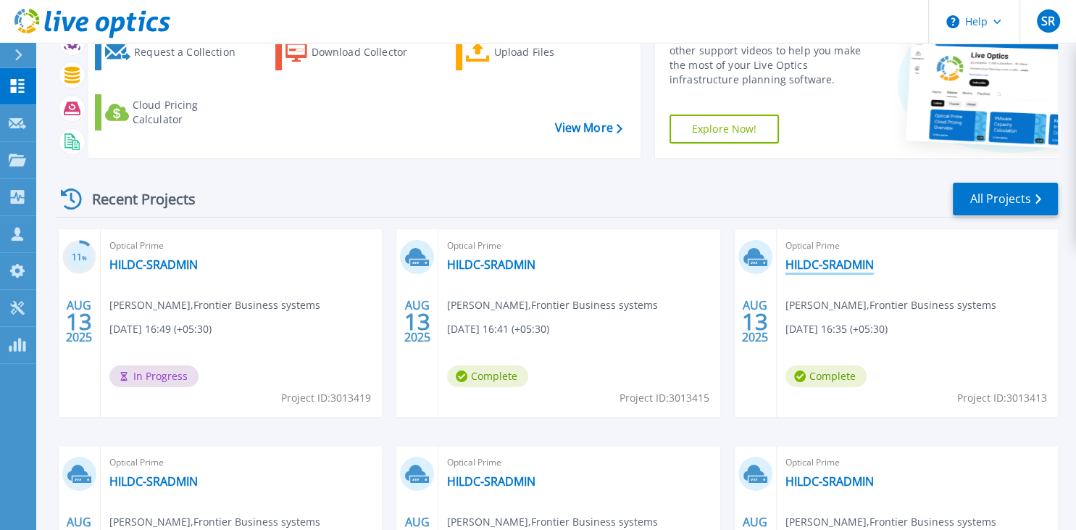
click at [819, 267] on link "HILDC-SRADMIN" at bounding box center [829, 264] width 88 height 14
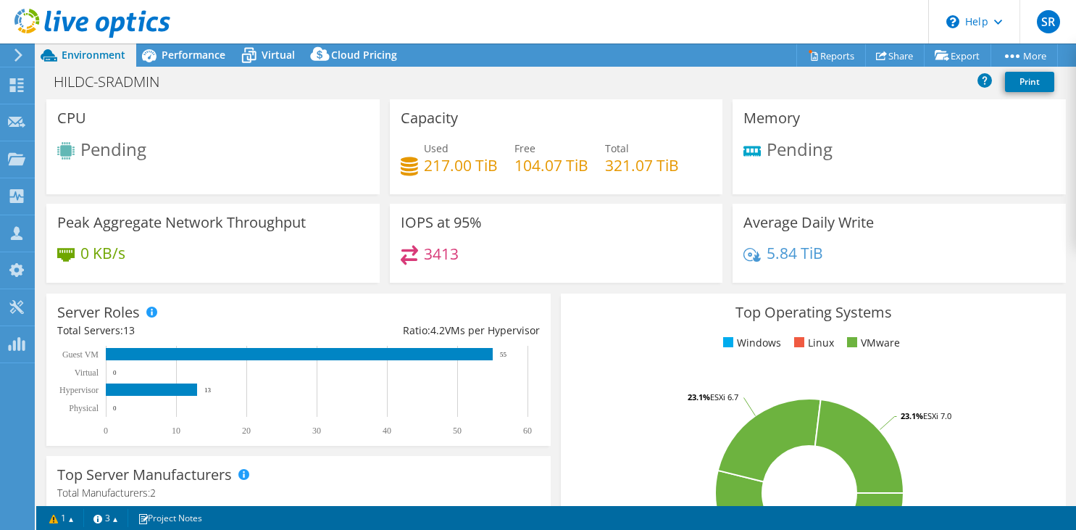
select select "USD"
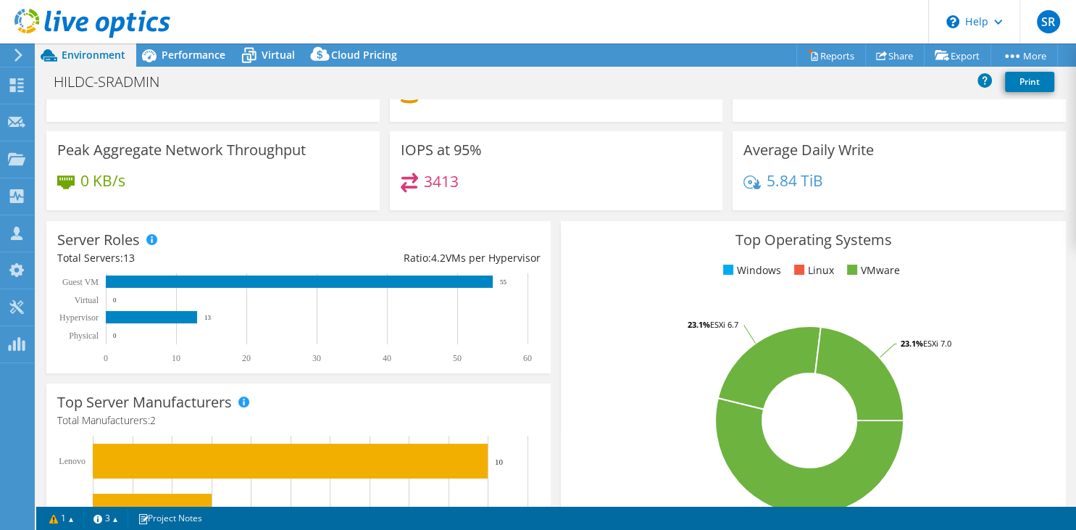
scroll to position [72, 0]
click at [192, 56] on span "Performance" at bounding box center [194, 55] width 64 height 14
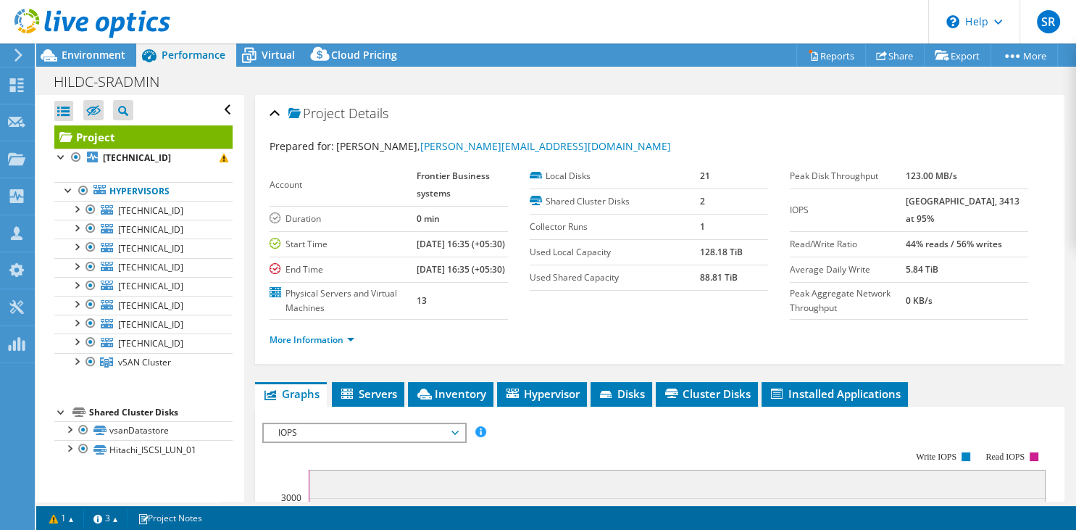
scroll to position [0, 0]
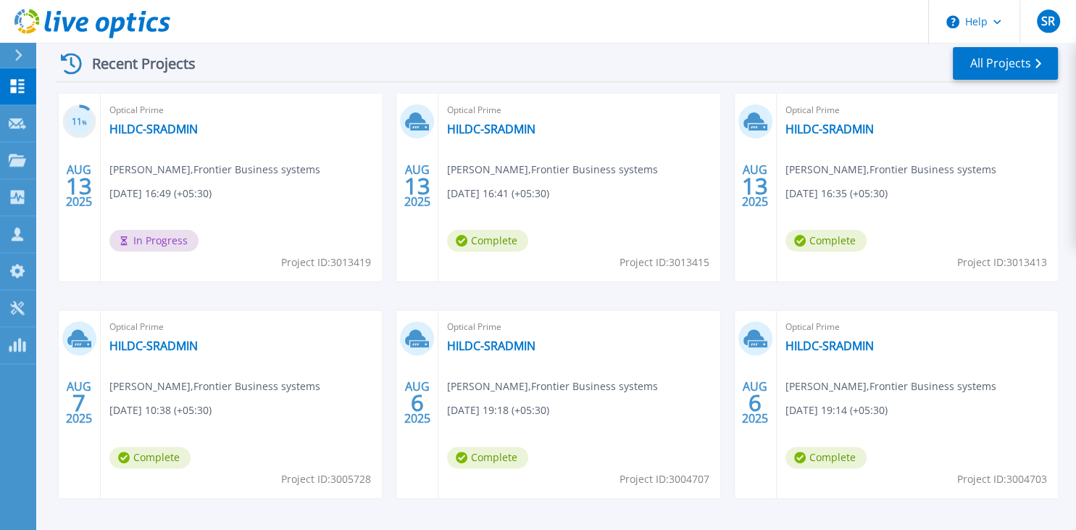
scroll to position [225, 0]
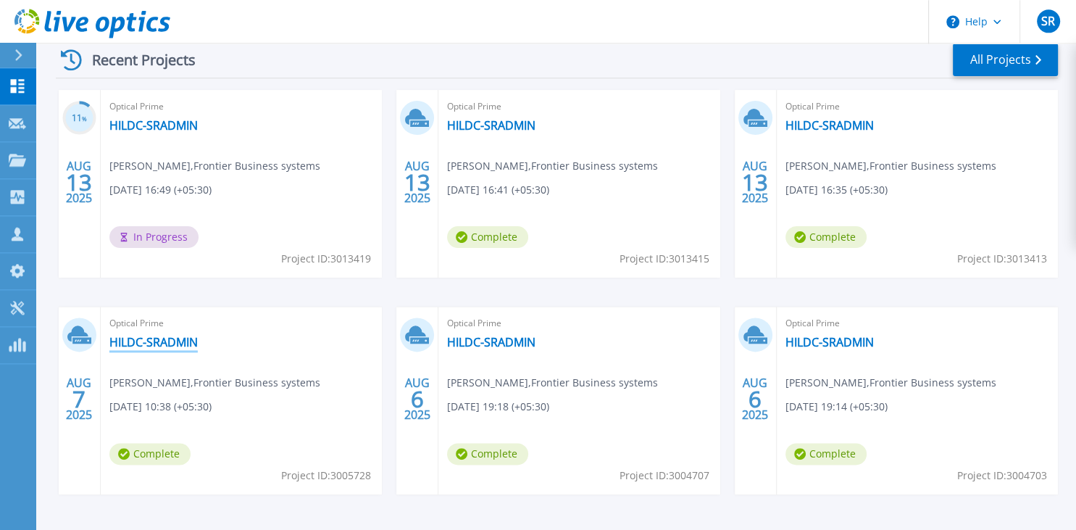
click at [161, 344] on link "HILDC-SRADMIN" at bounding box center [153, 342] width 88 height 14
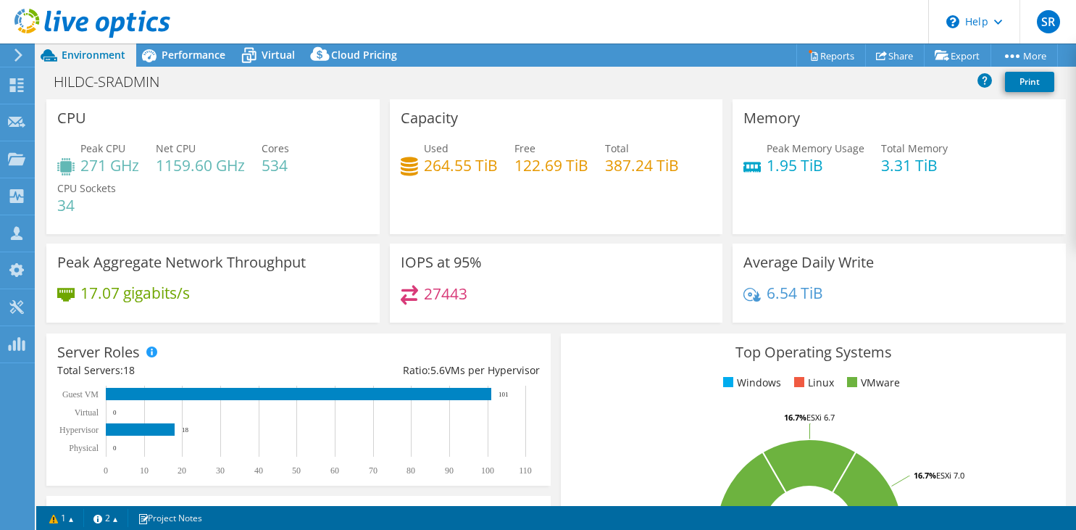
select select "USD"
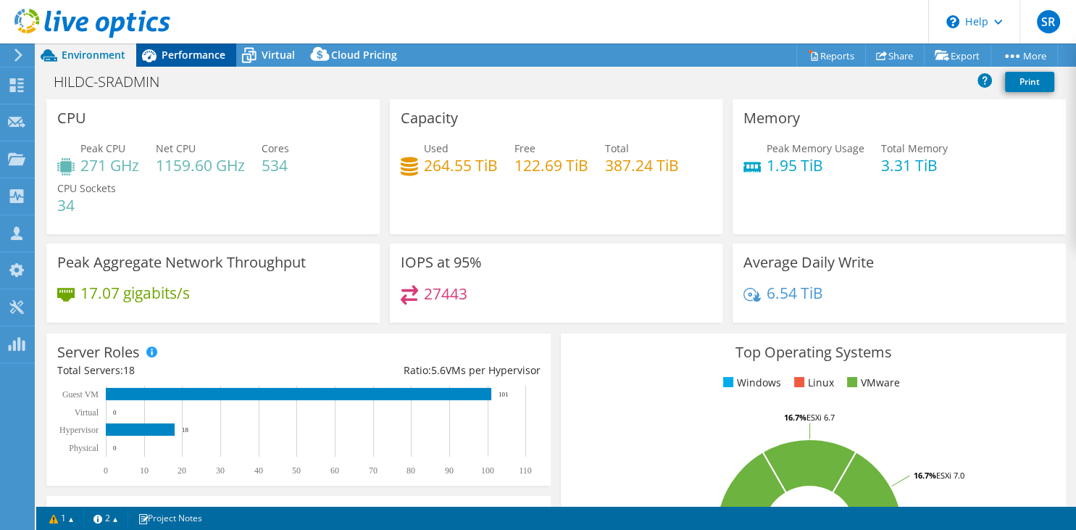
click at [196, 55] on span "Performance" at bounding box center [194, 55] width 64 height 14
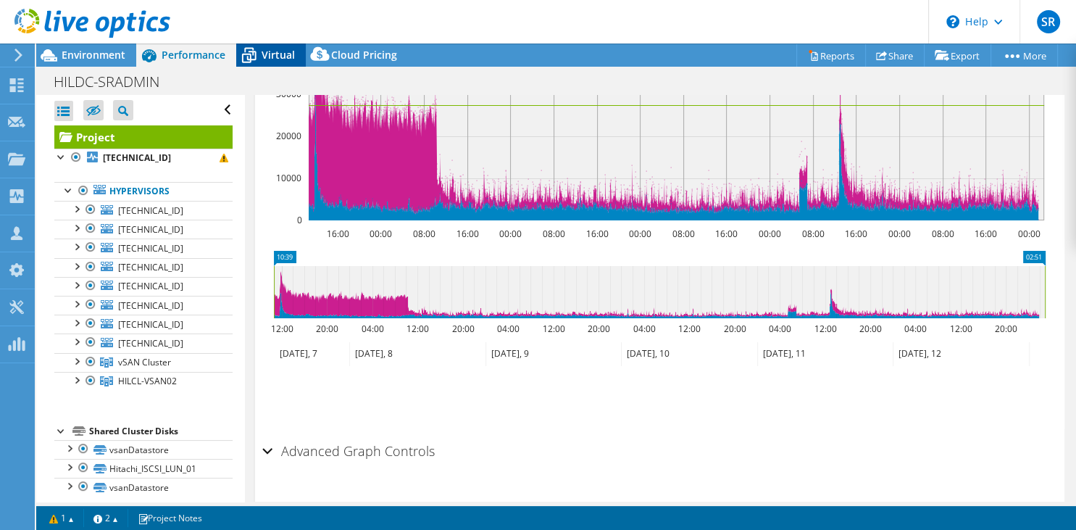
click at [275, 62] on div "Virtual" at bounding box center [271, 54] width 70 height 23
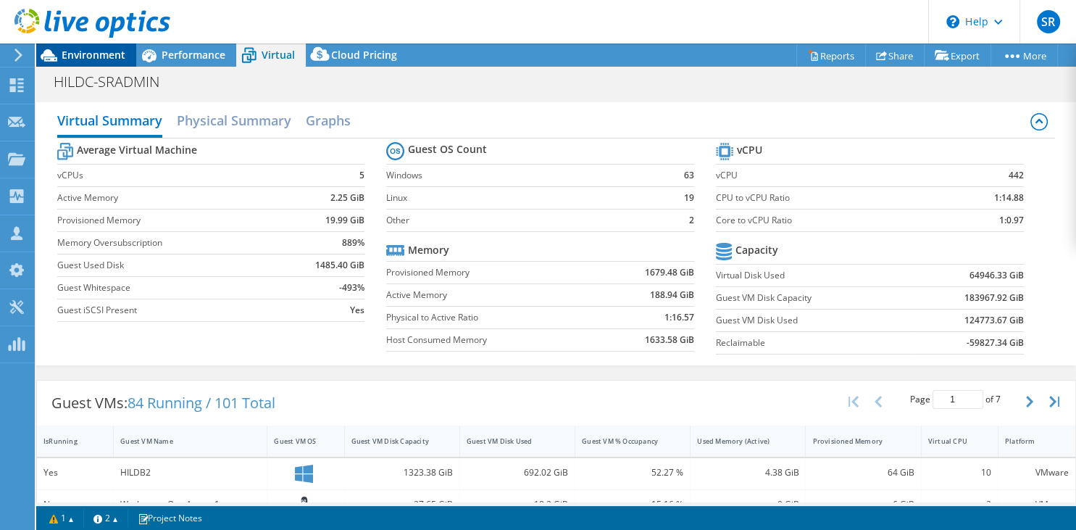
click at [88, 62] on div "Environment" at bounding box center [86, 54] width 100 height 23
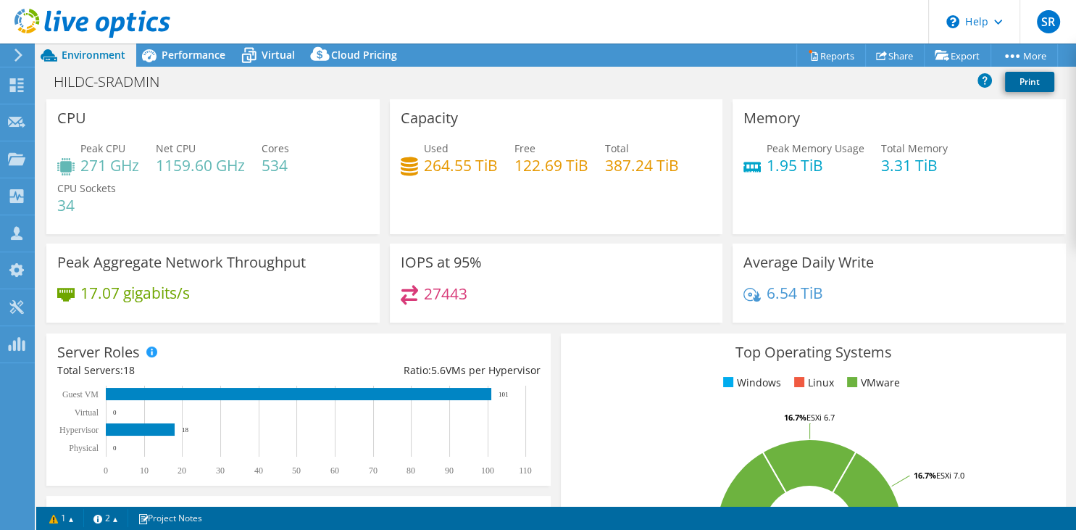
click at [1026, 83] on link "Print" at bounding box center [1029, 82] width 49 height 20
click at [808, 57] on icon at bounding box center [813, 55] width 11 height 11
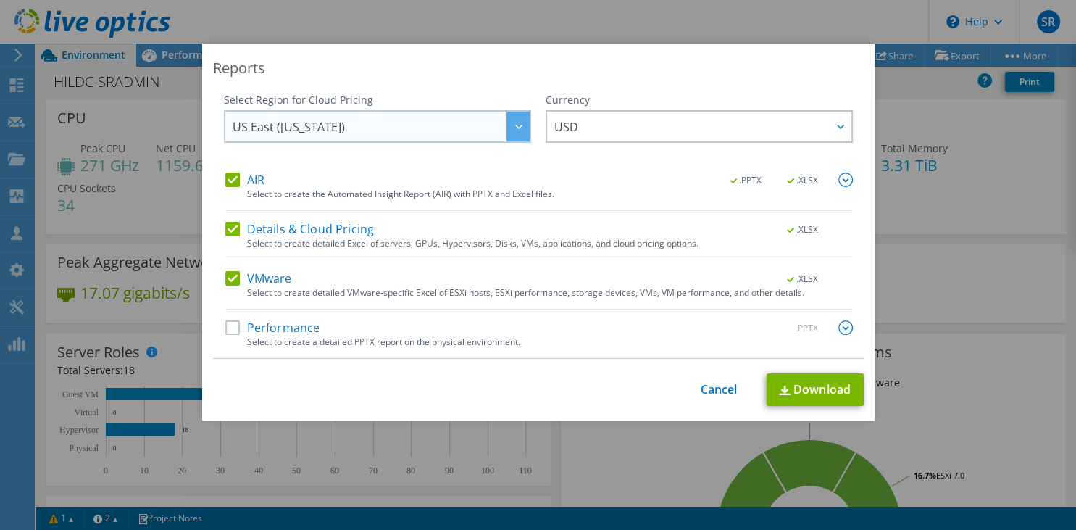
click at [512, 138] on div at bounding box center [517, 127] width 23 height 30
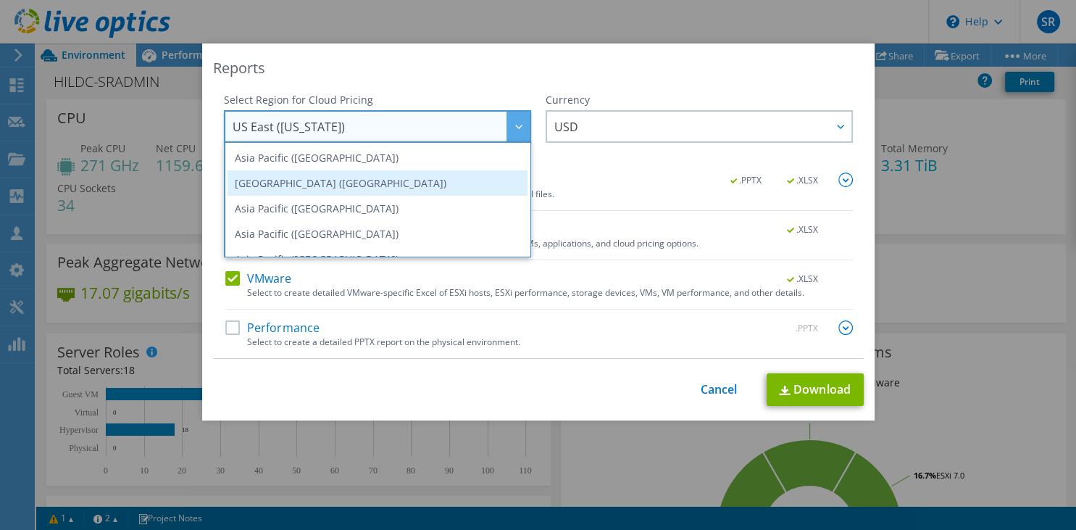
click at [427, 188] on li "[GEOGRAPHIC_DATA] ([GEOGRAPHIC_DATA])" at bounding box center [377, 182] width 300 height 25
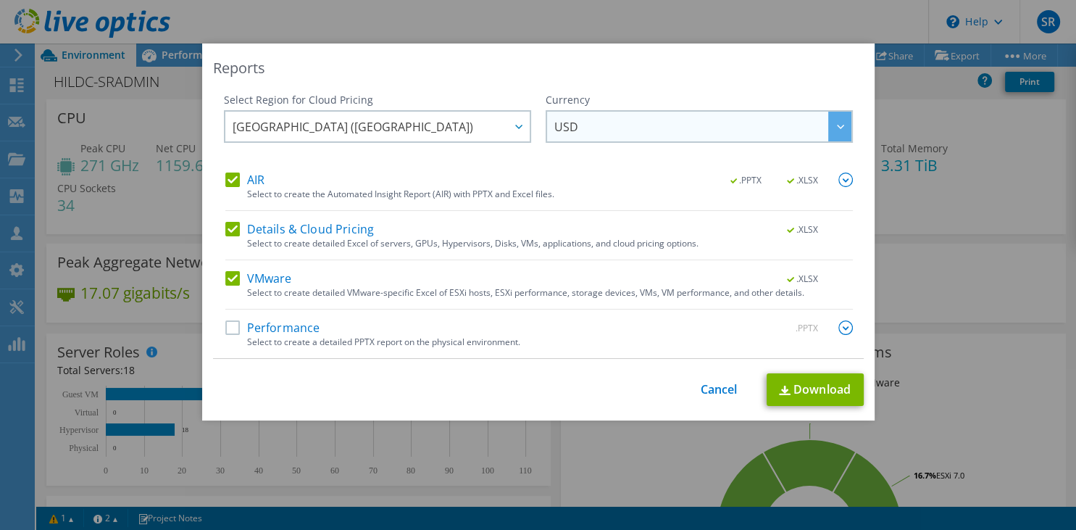
click at [675, 133] on span "USD" at bounding box center [702, 127] width 297 height 30
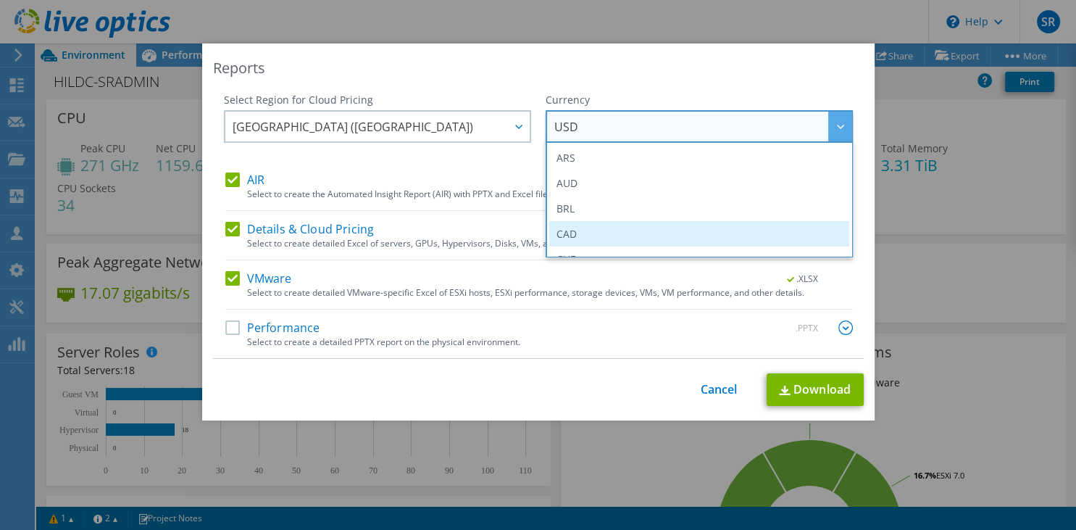
scroll to position [225, 0]
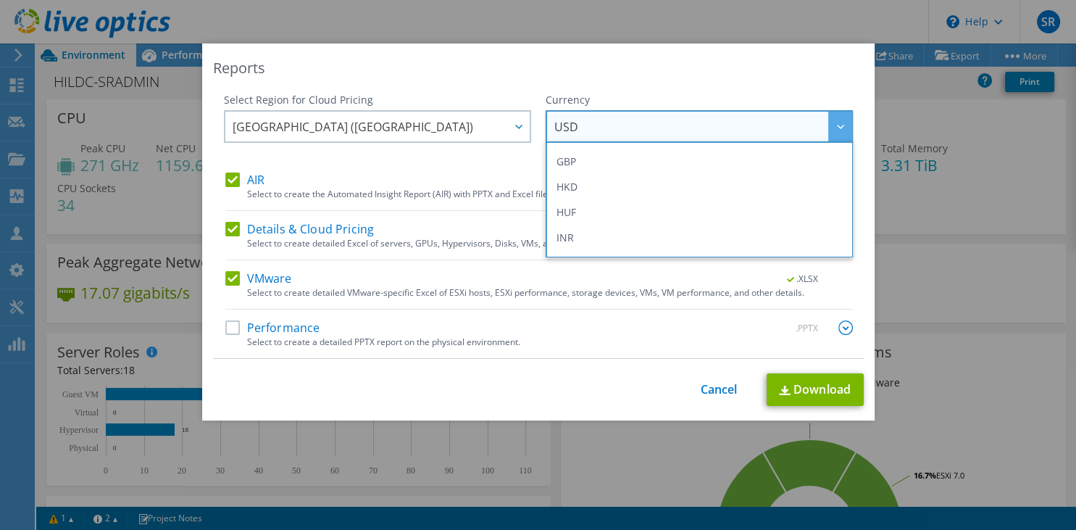
click at [604, 228] on li "INR" at bounding box center [699, 237] width 300 height 25
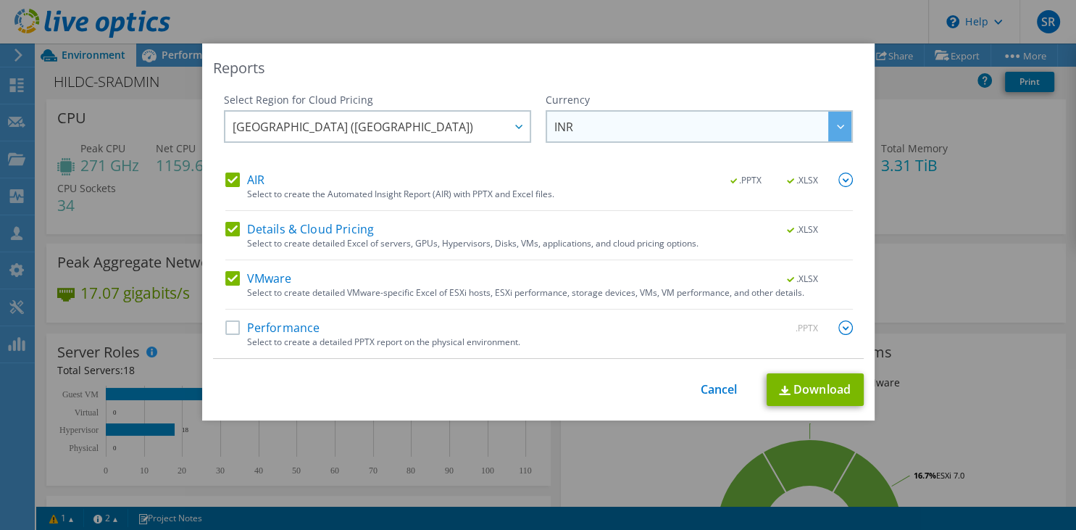
scroll to position [221, 0]
click at [727, 391] on link "Cancel" at bounding box center [719, 390] width 37 height 14
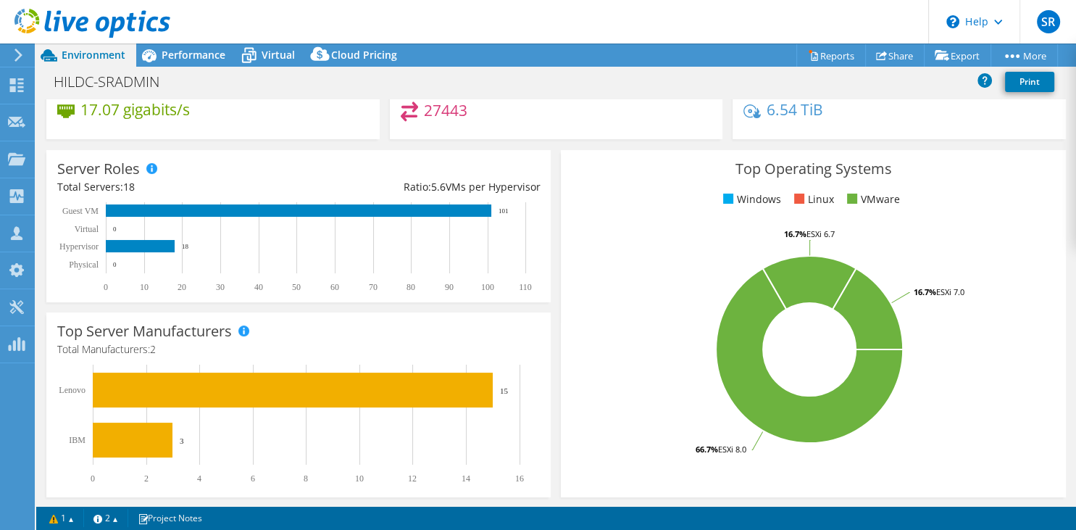
scroll to position [0, 0]
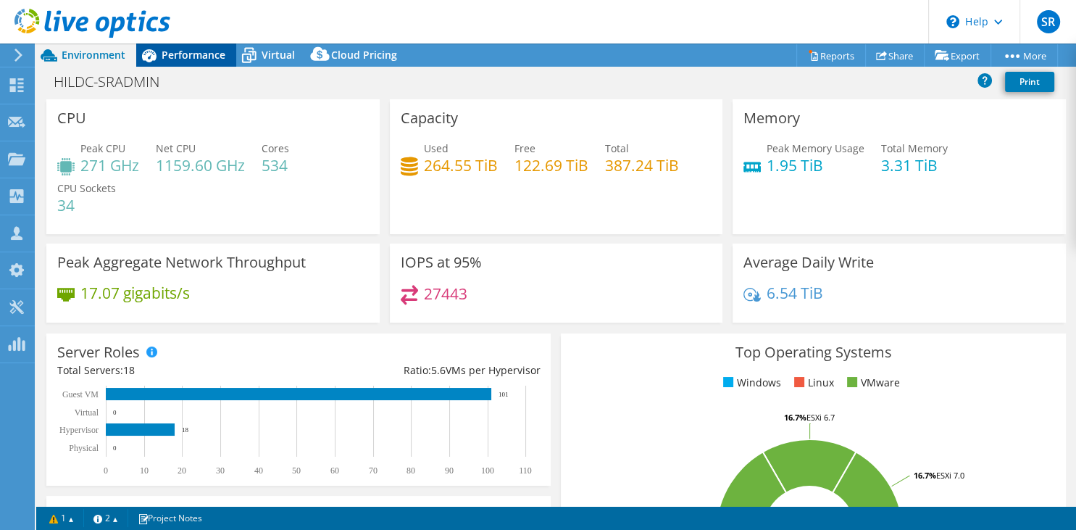
click at [184, 51] on span "Performance" at bounding box center [194, 55] width 64 height 14
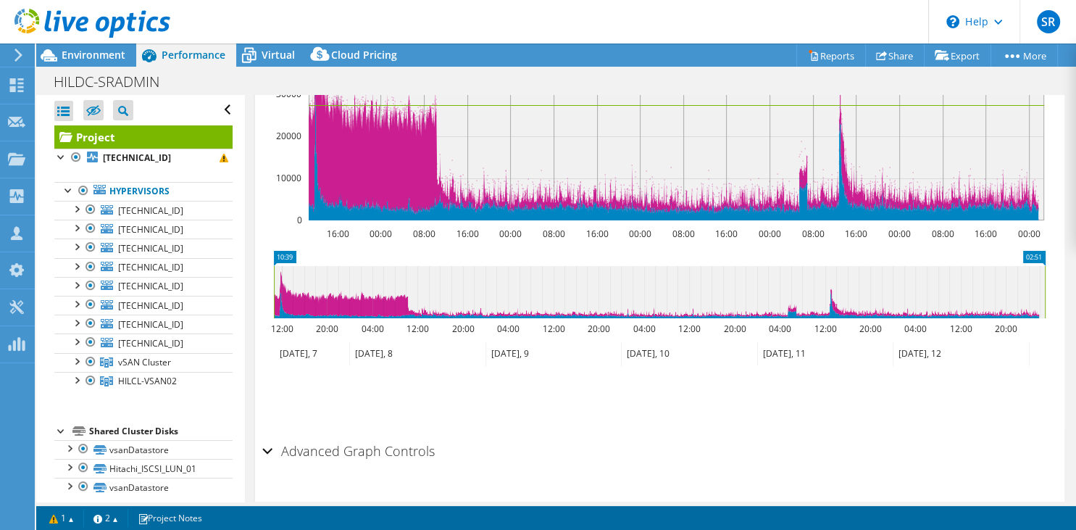
scroll to position [481, 0]
click at [229, 155] on link "[TECHNICAL_ID]" at bounding box center [143, 158] width 178 height 19
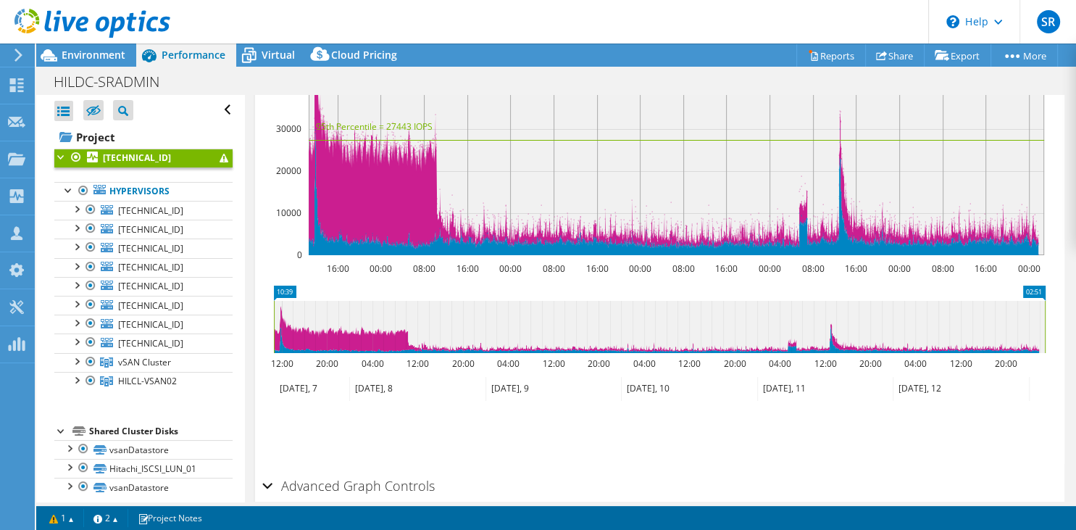
scroll to position [391, 0]
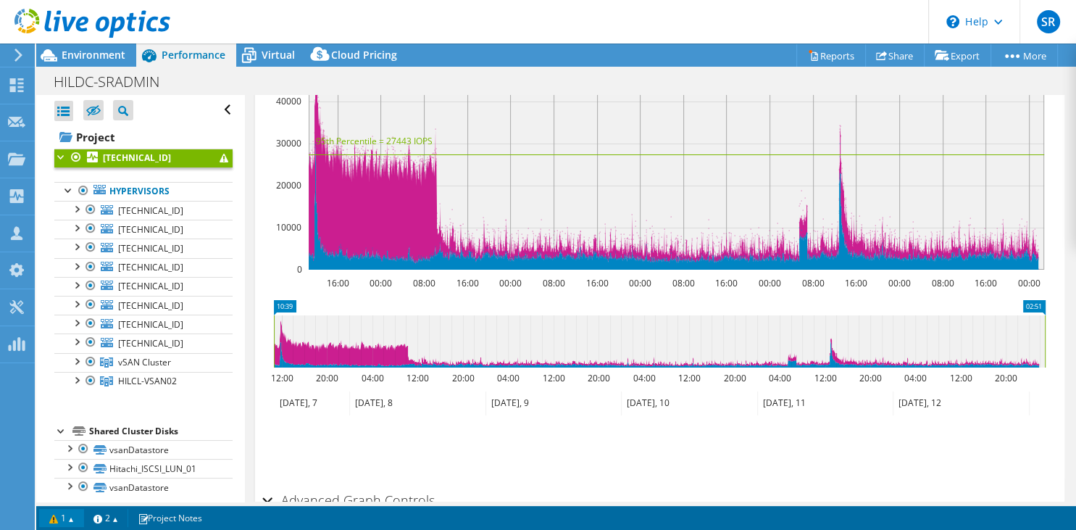
click at [53, 514] on link "1" at bounding box center [61, 518] width 45 height 18
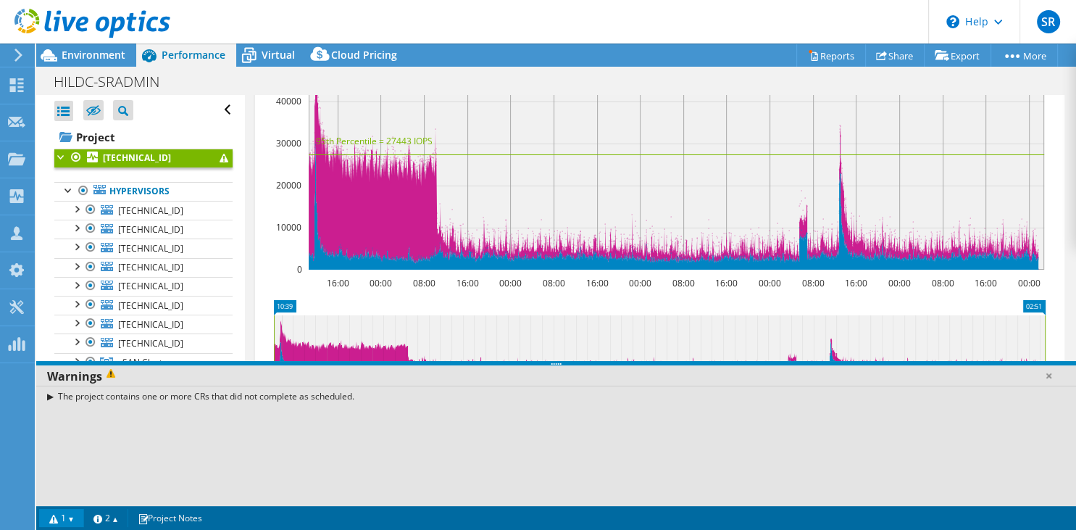
click at [50, 396] on div "The project contains one or more CRs that did not complete as scheduled." at bounding box center [556, 395] width 1040 height 21
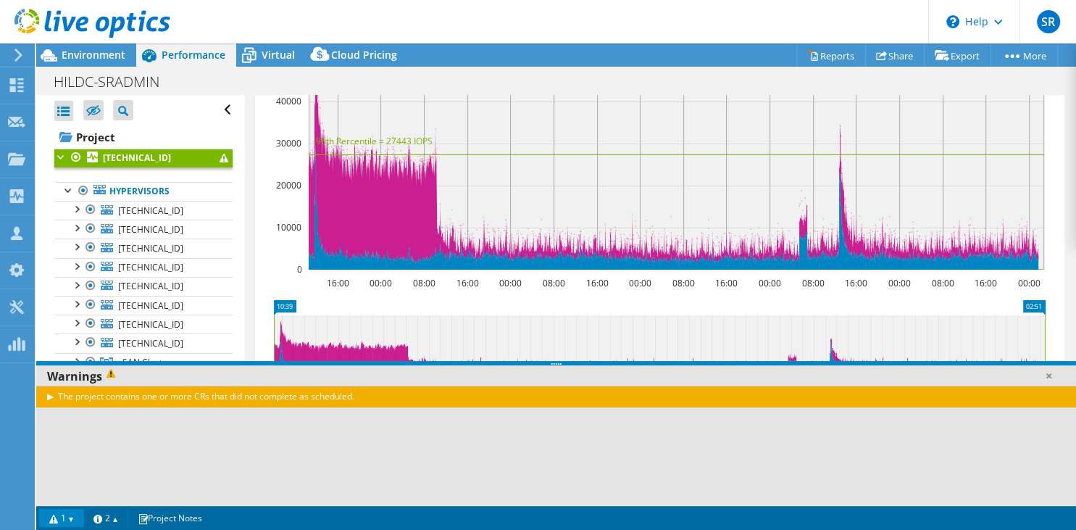
click at [50, 396] on div "The project contains one or more CRs that did not complete as scheduled." at bounding box center [556, 395] width 1040 height 21
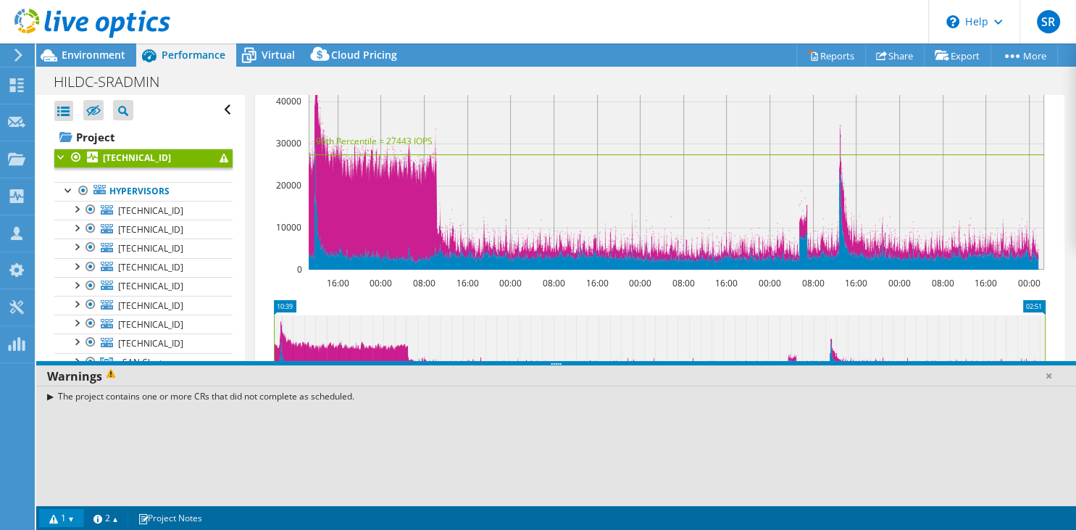
click at [50, 396] on div "The project contains one or more CRs that did not complete as scheduled." at bounding box center [556, 395] width 1040 height 21
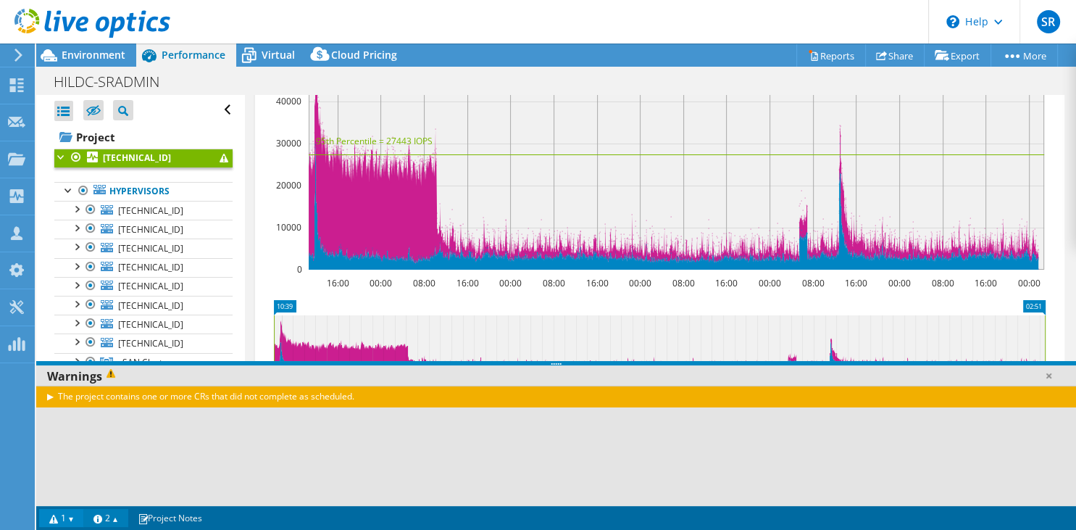
click at [113, 514] on link "2" at bounding box center [105, 518] width 45 height 18
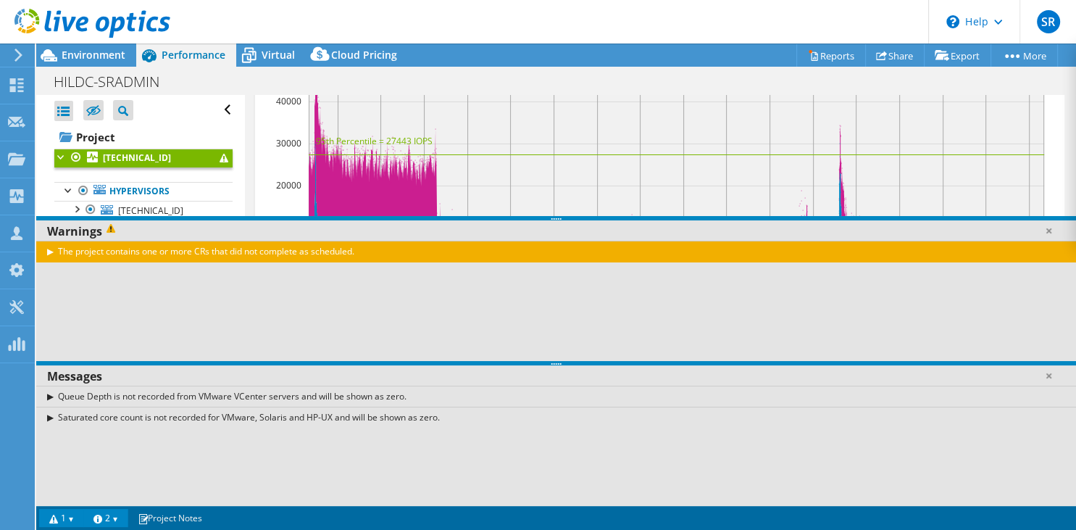
click at [112, 227] on span at bounding box center [113, 231] width 22 height 16
click at [114, 515] on link "2" at bounding box center [105, 518] width 45 height 18
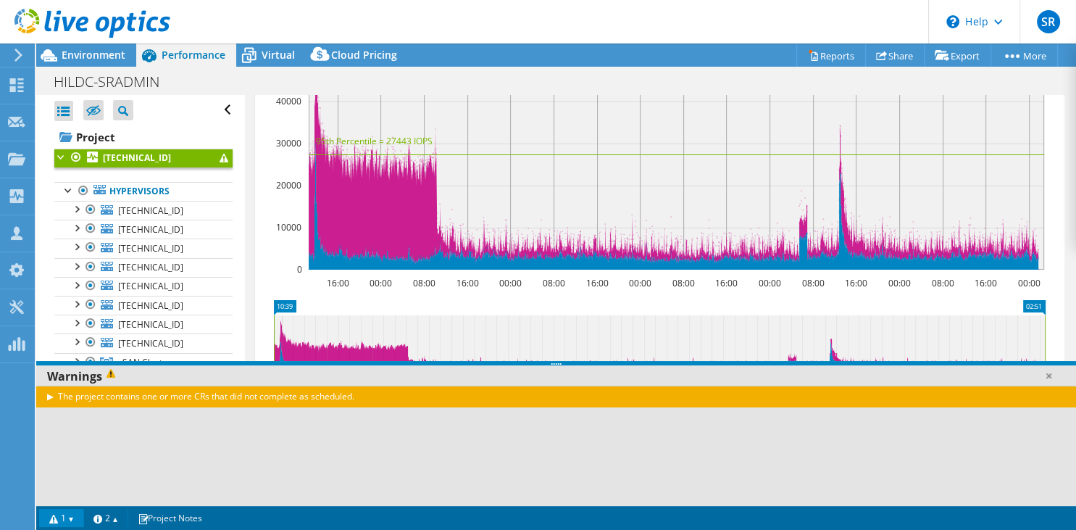
click at [62, 518] on link "1" at bounding box center [61, 518] width 45 height 18
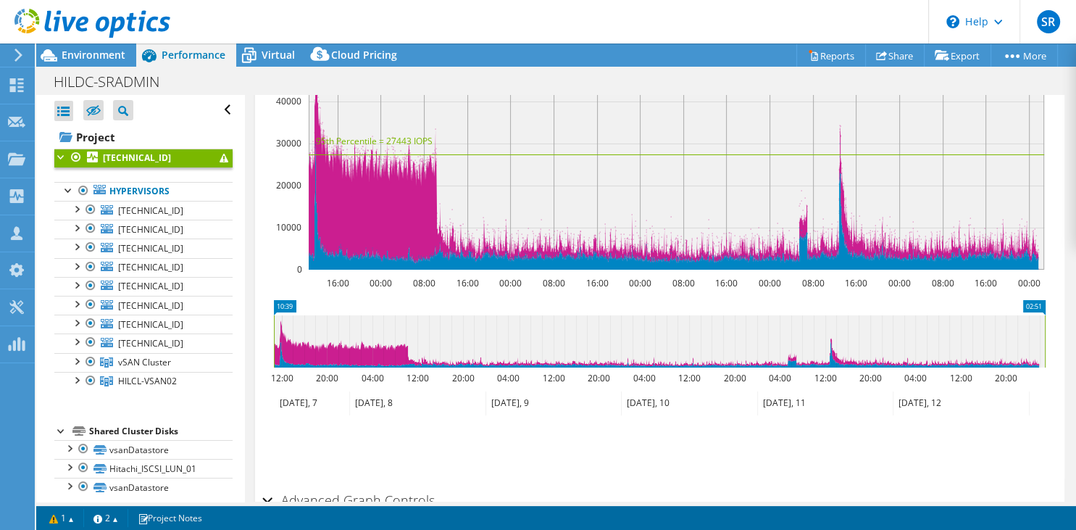
scroll to position [11, 0]
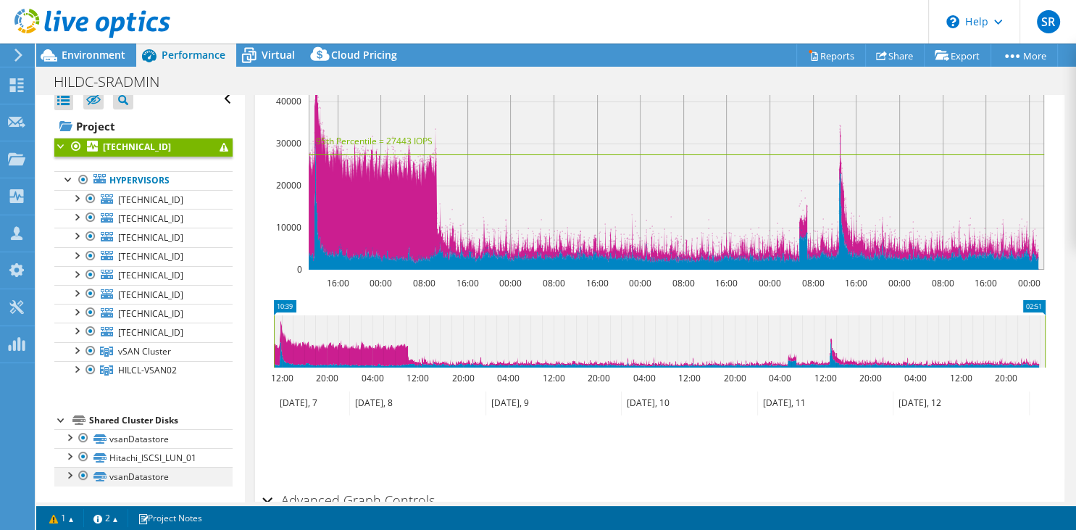
click at [73, 472] on div at bounding box center [69, 474] width 14 height 14
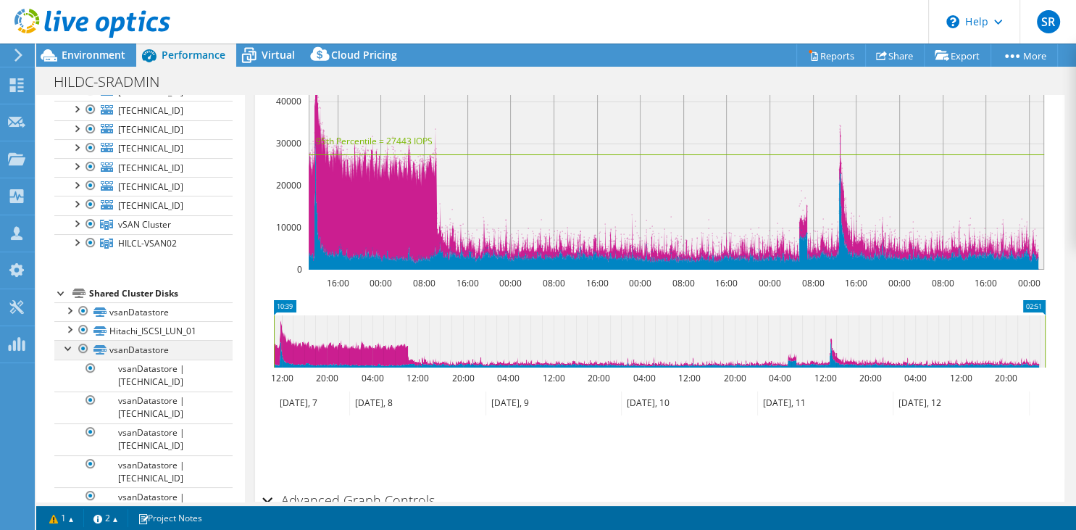
scroll to position [170, 0]
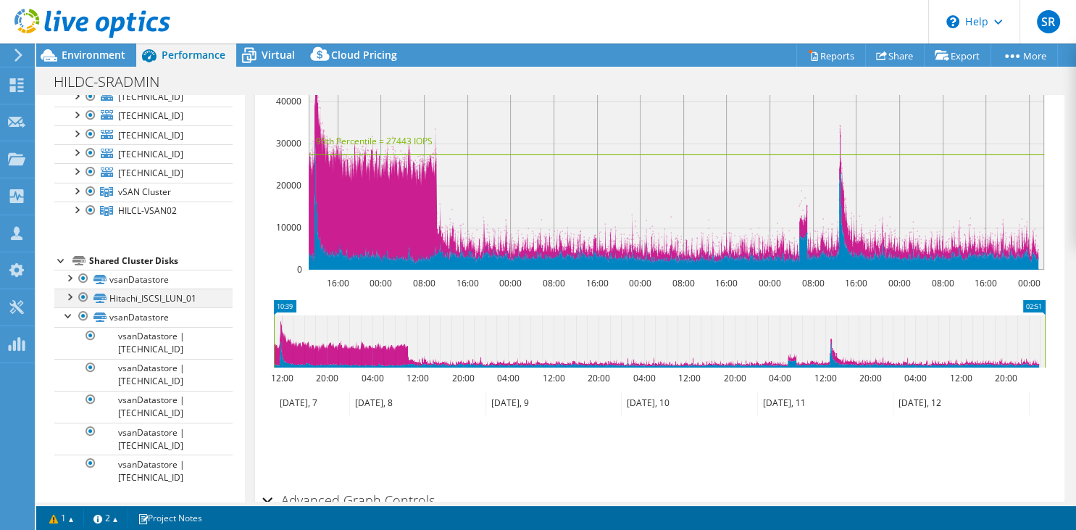
click at [73, 296] on div at bounding box center [69, 295] width 14 height 14
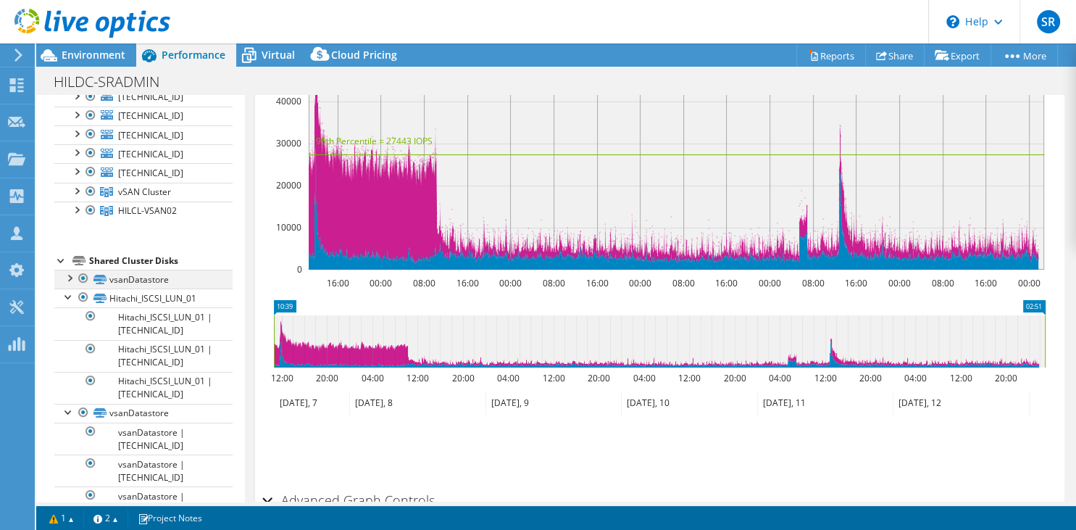
click at [73, 275] on div at bounding box center [69, 277] width 14 height 14
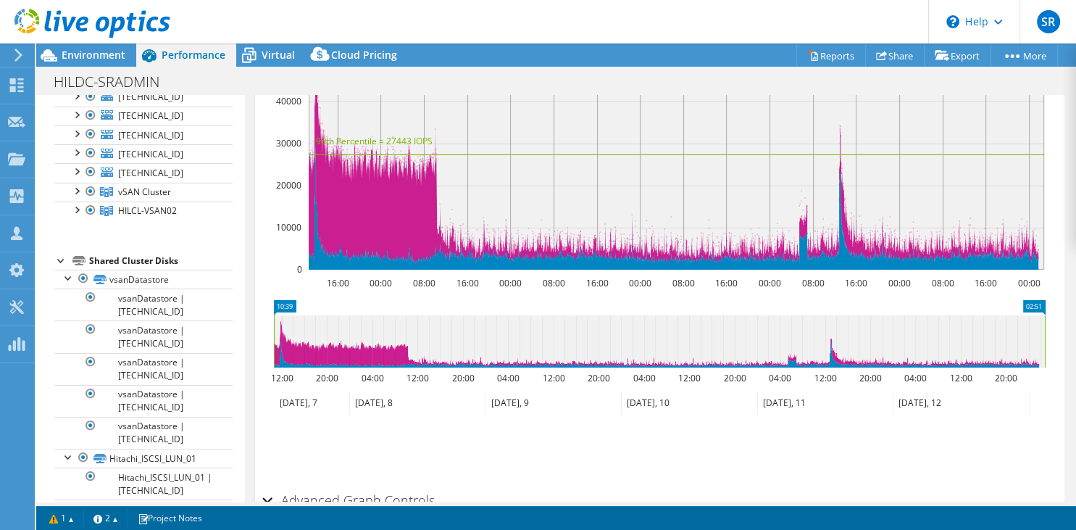
click at [61, 261] on div at bounding box center [61, 259] width 14 height 14
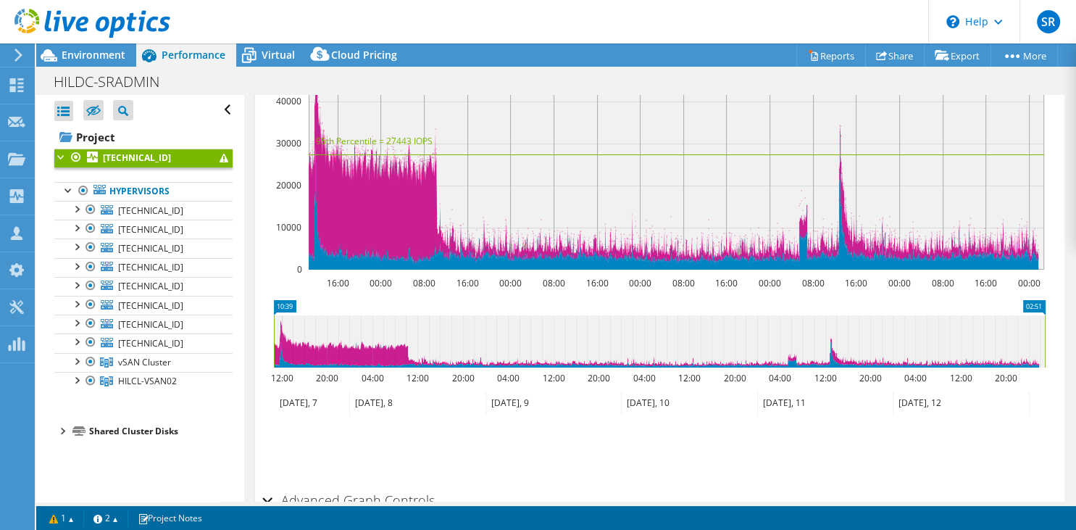
scroll to position [0, 0]
click at [62, 163] on link "[TECHNICAL_ID]" at bounding box center [143, 158] width 178 height 19
click at [63, 191] on div at bounding box center [69, 189] width 14 height 14
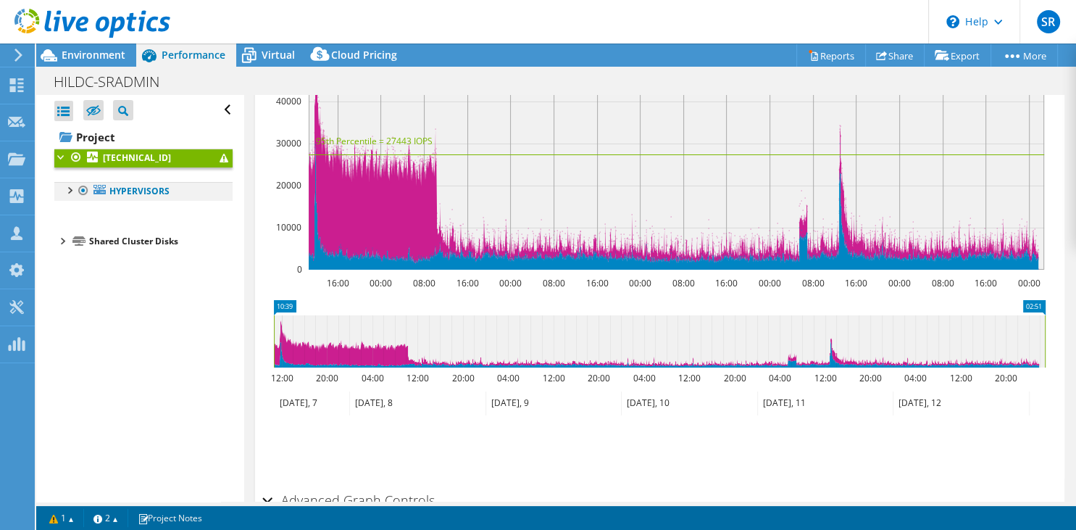
click at [63, 191] on div at bounding box center [69, 189] width 14 height 14
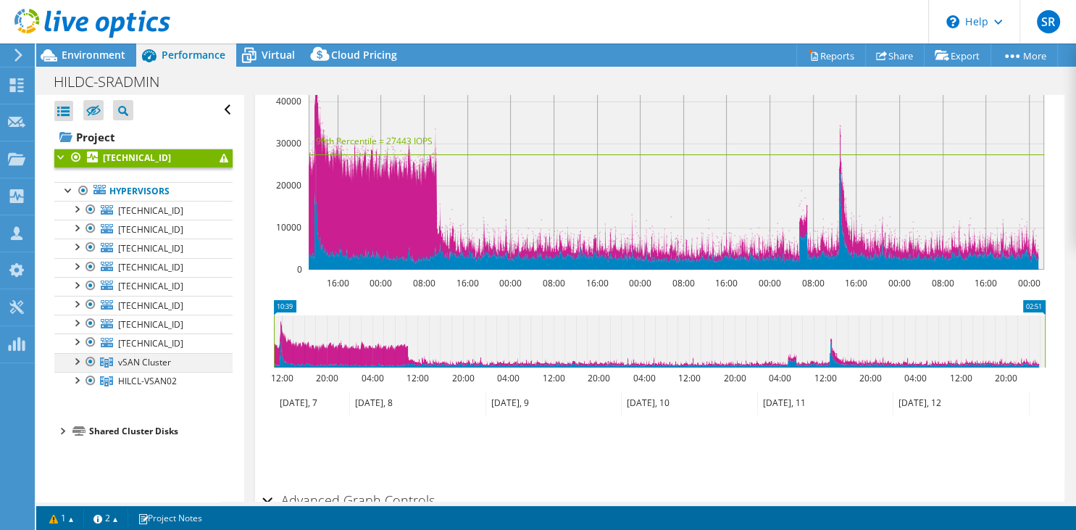
click at [80, 361] on div at bounding box center [76, 360] width 14 height 14
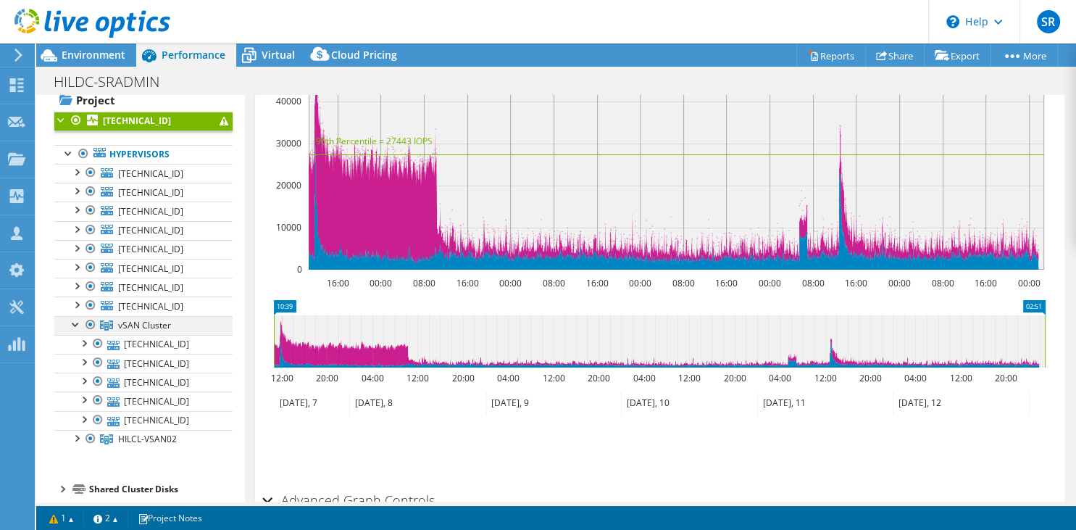
scroll to position [49, 0]
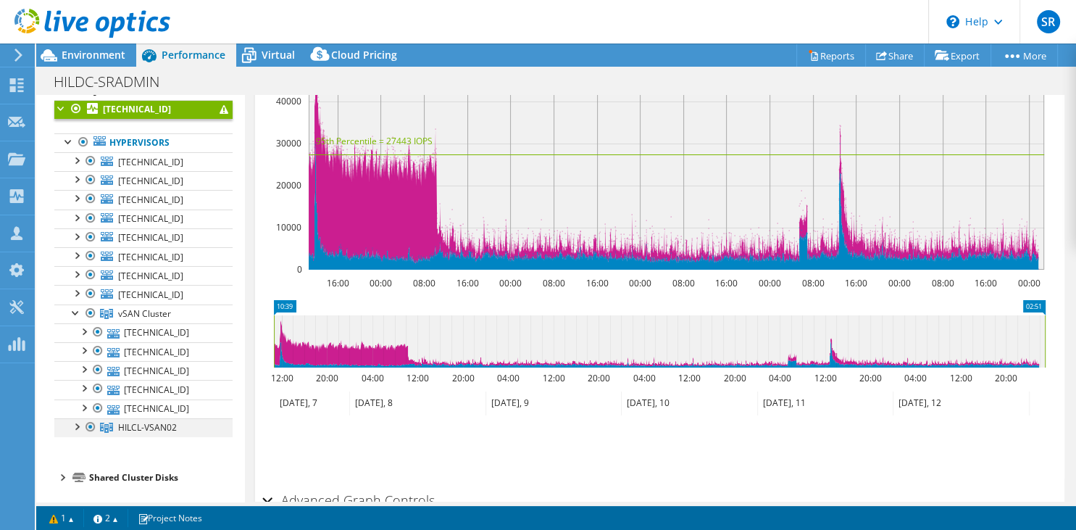
click at [80, 426] on div at bounding box center [76, 425] width 14 height 14
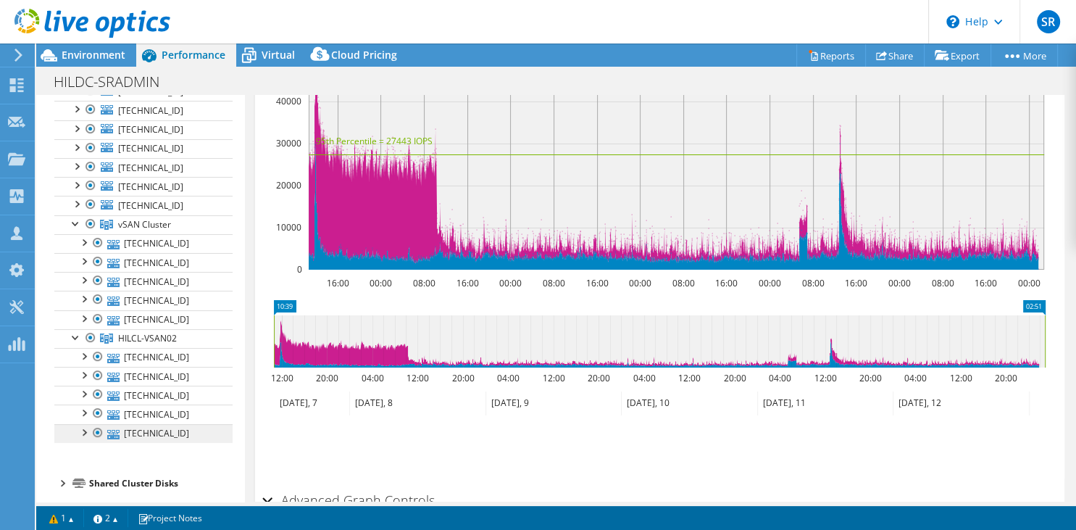
scroll to position [142, 0]
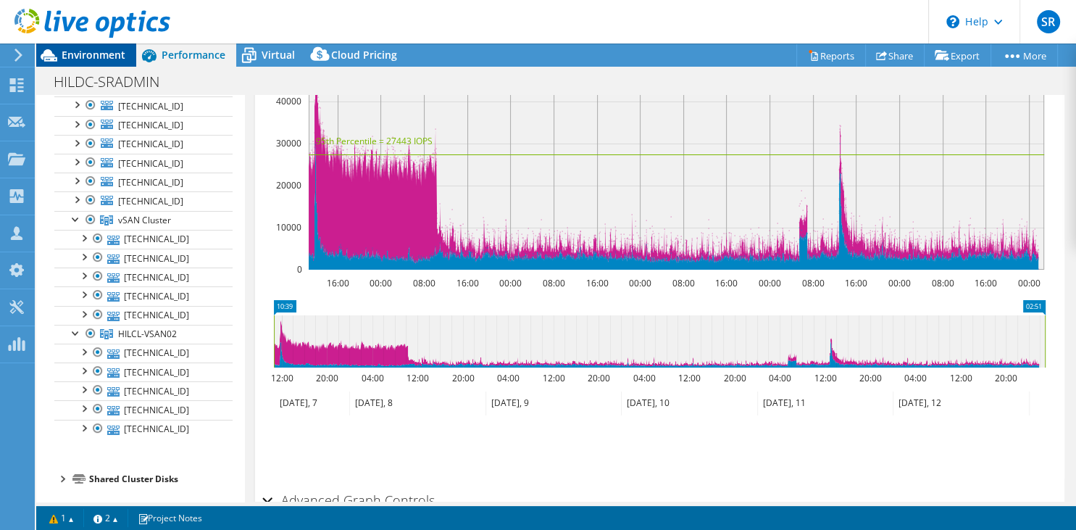
click at [101, 51] on span "Environment" at bounding box center [94, 55] width 64 height 14
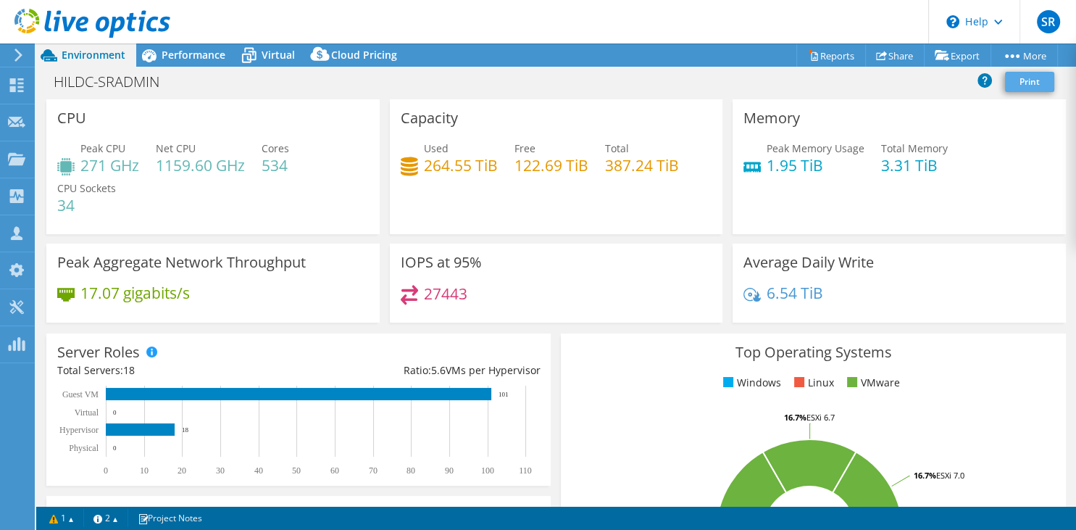
click at [1028, 88] on div "Print" at bounding box center [1017, 83] width 80 height 31
click at [1028, 88] on link "Print" at bounding box center [1029, 82] width 49 height 20
click at [173, 59] on span "Performance" at bounding box center [194, 55] width 64 height 14
